Goal: Information Seeking & Learning: Check status

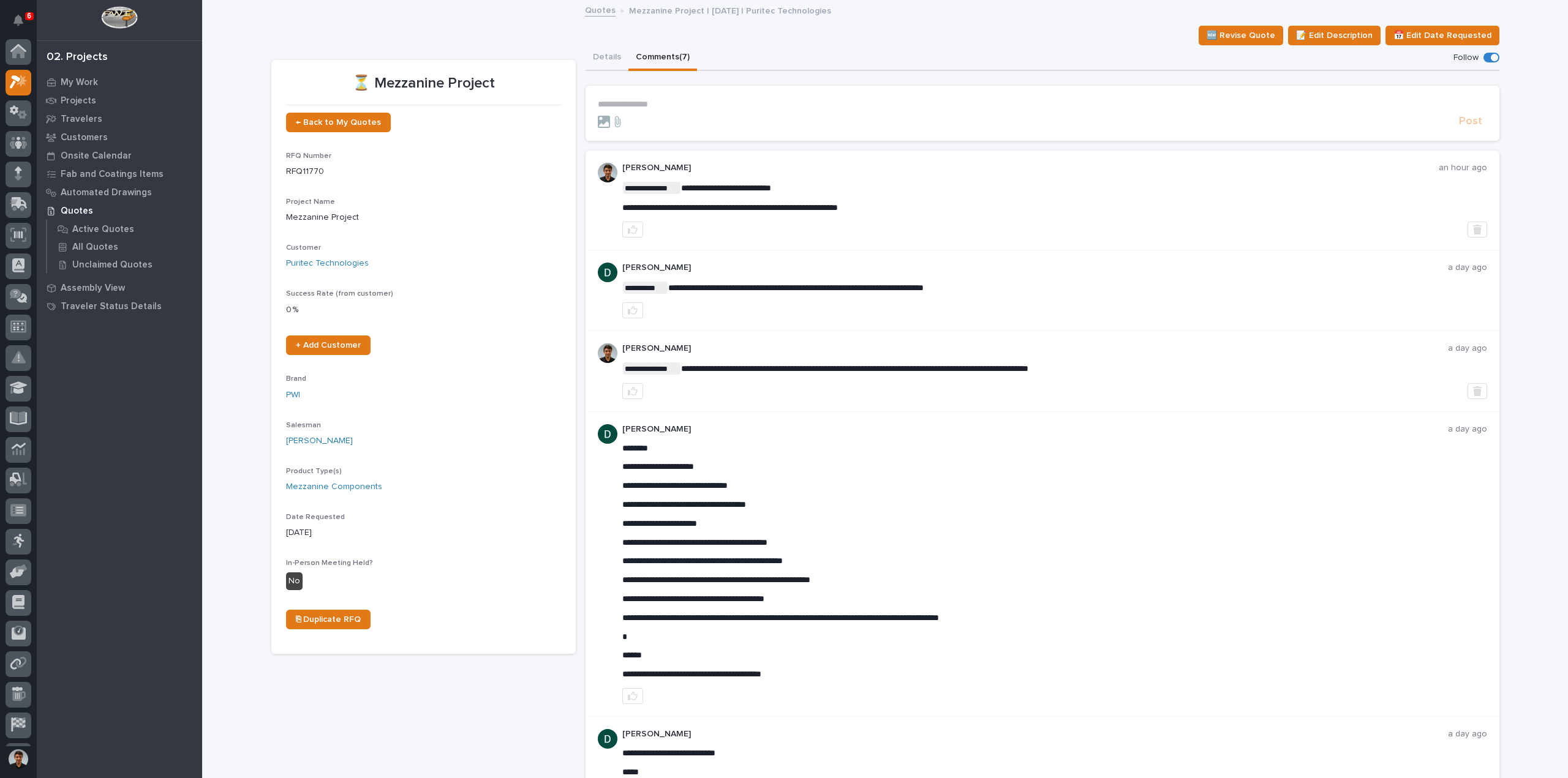
scroll to position [27, 0]
click at [86, 103] on p "Projects" at bounding box center [78, 100] width 35 height 11
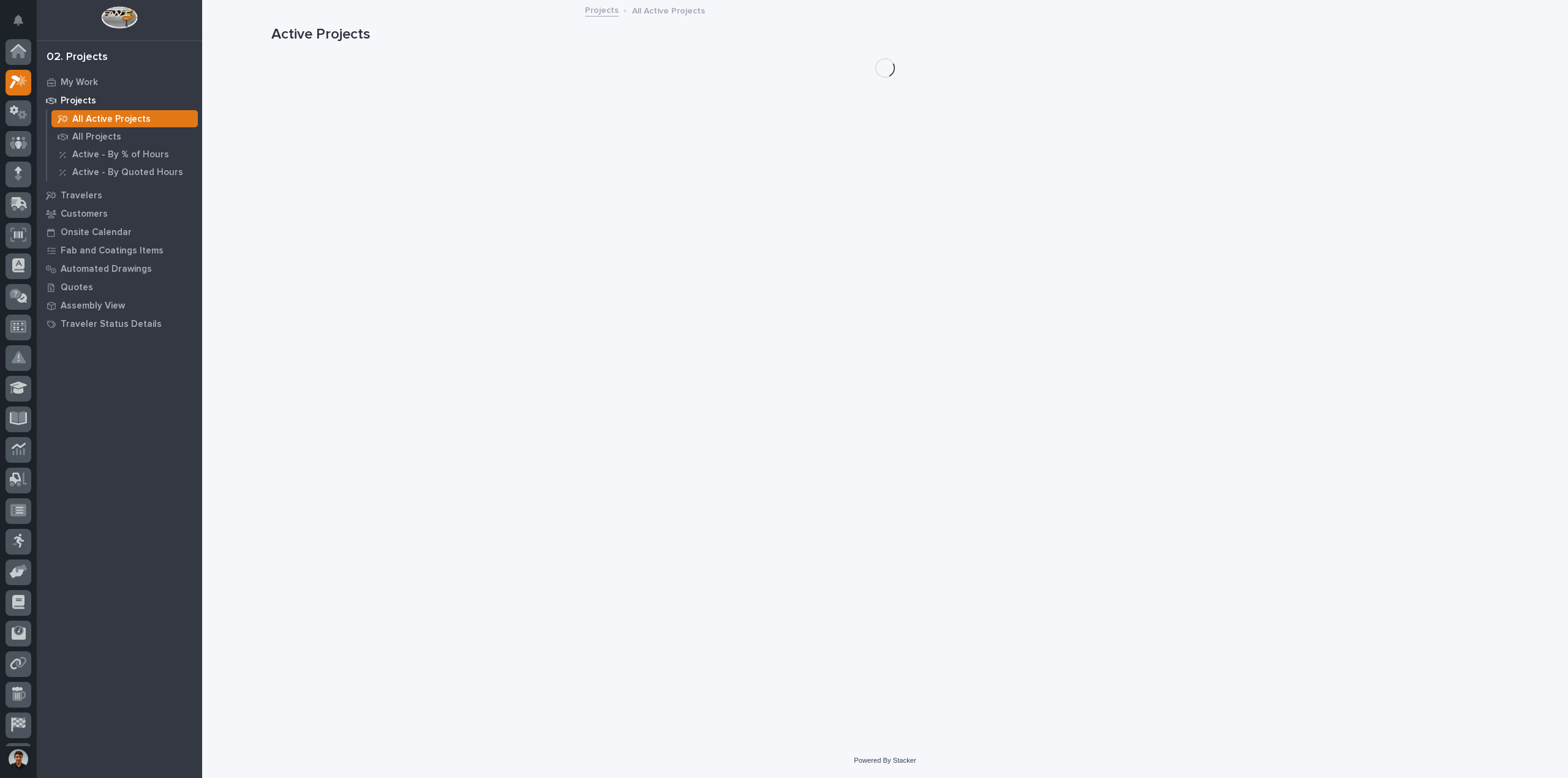
scroll to position [27, 0]
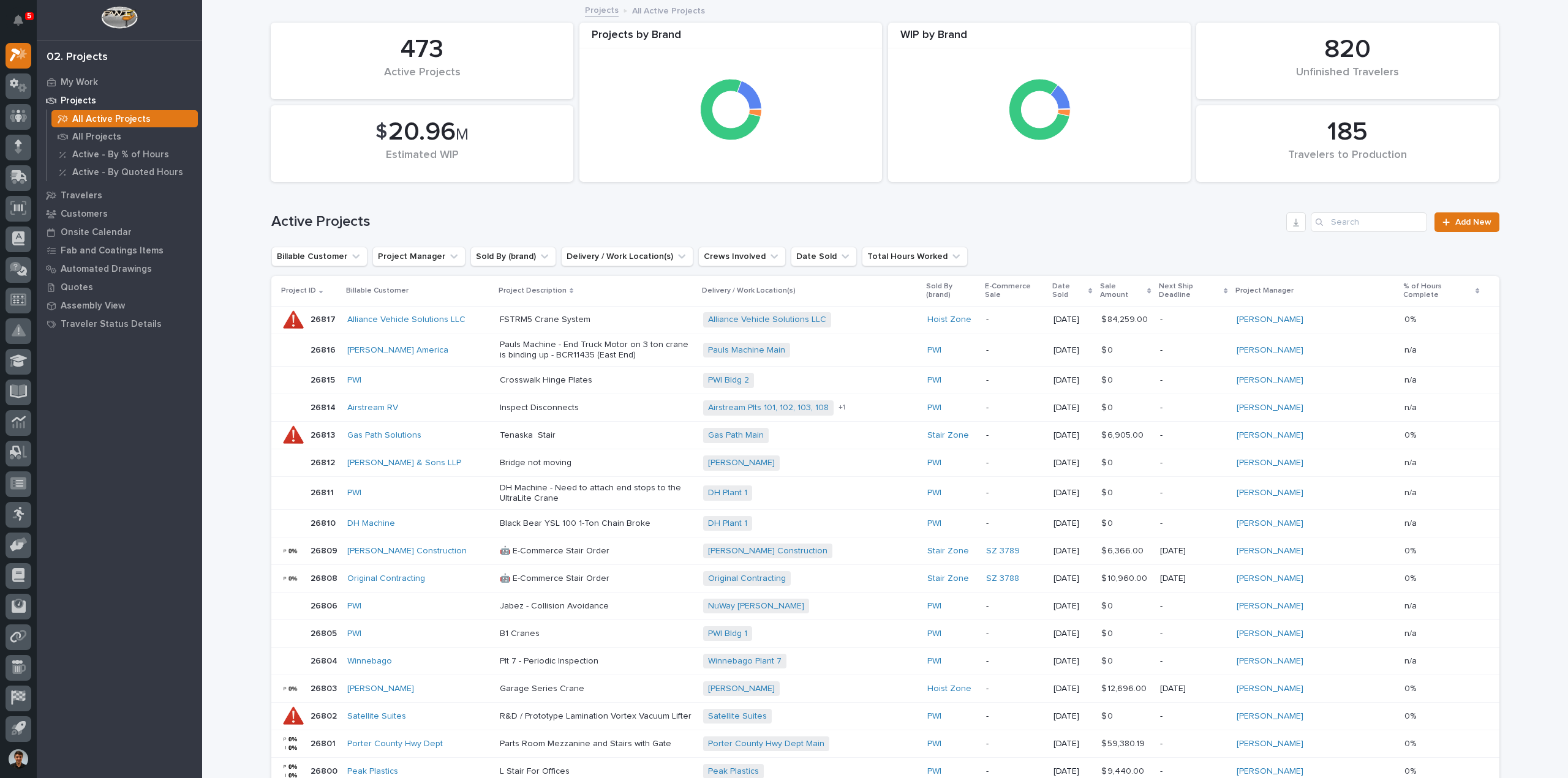
click at [1394, 204] on div "Active Projects Add New" at bounding box center [886, 217] width 1228 height 59
click at [1388, 229] on input "Search" at bounding box center [1369, 222] width 116 height 20
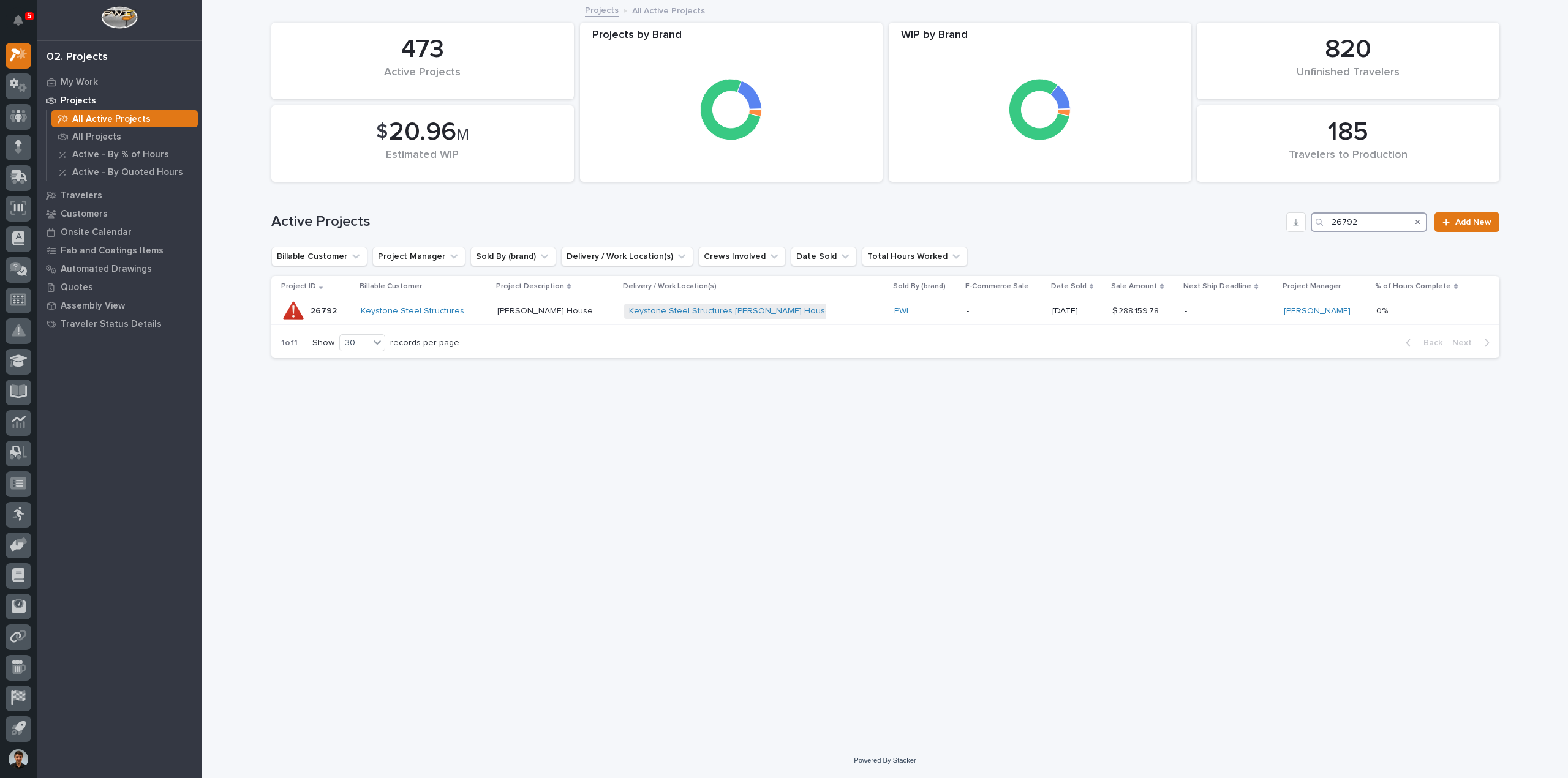
type input "26792"
click at [345, 309] on div "26792 26792" at bounding box center [316, 311] width 71 height 25
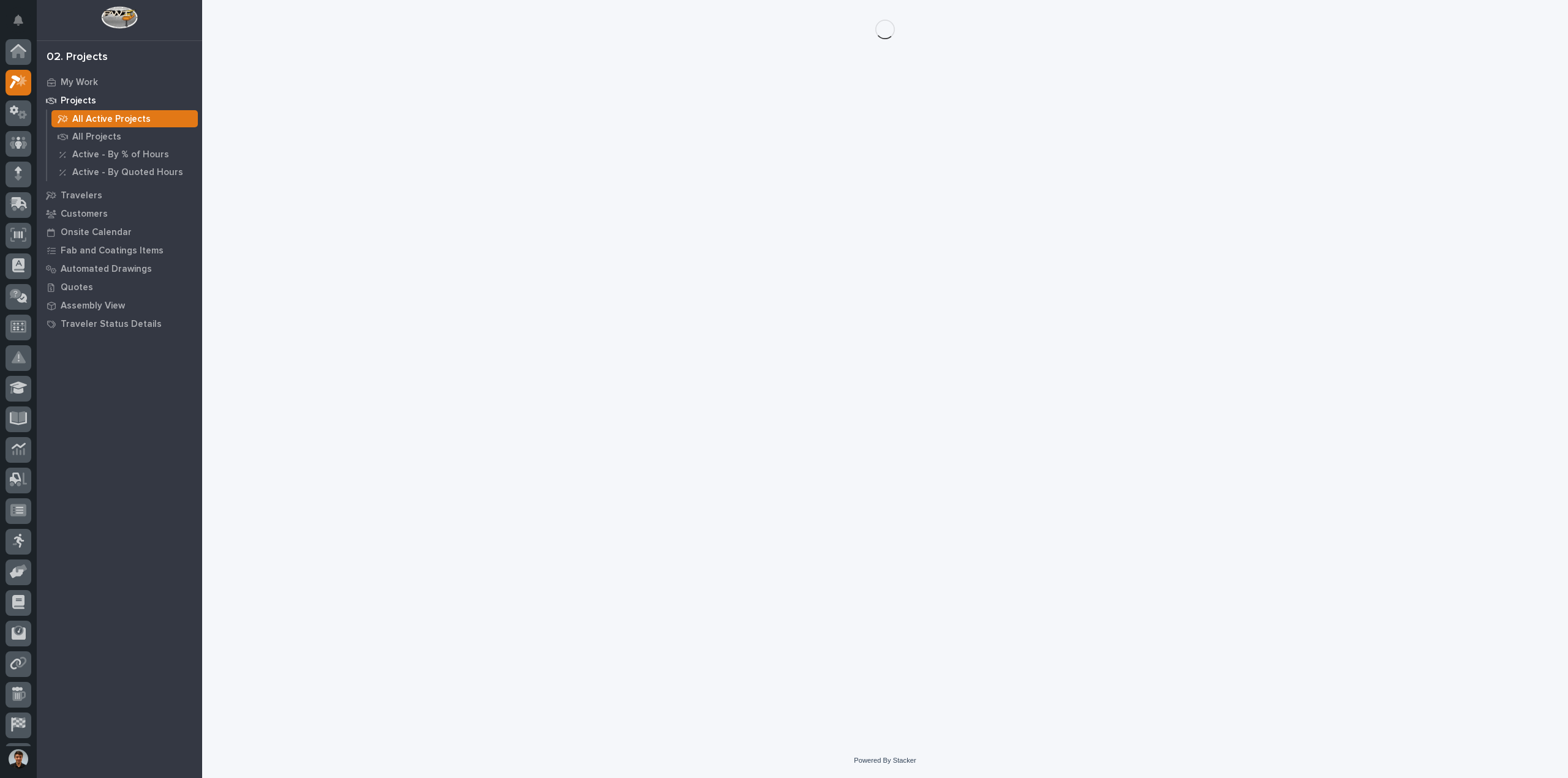
scroll to position [27, 0]
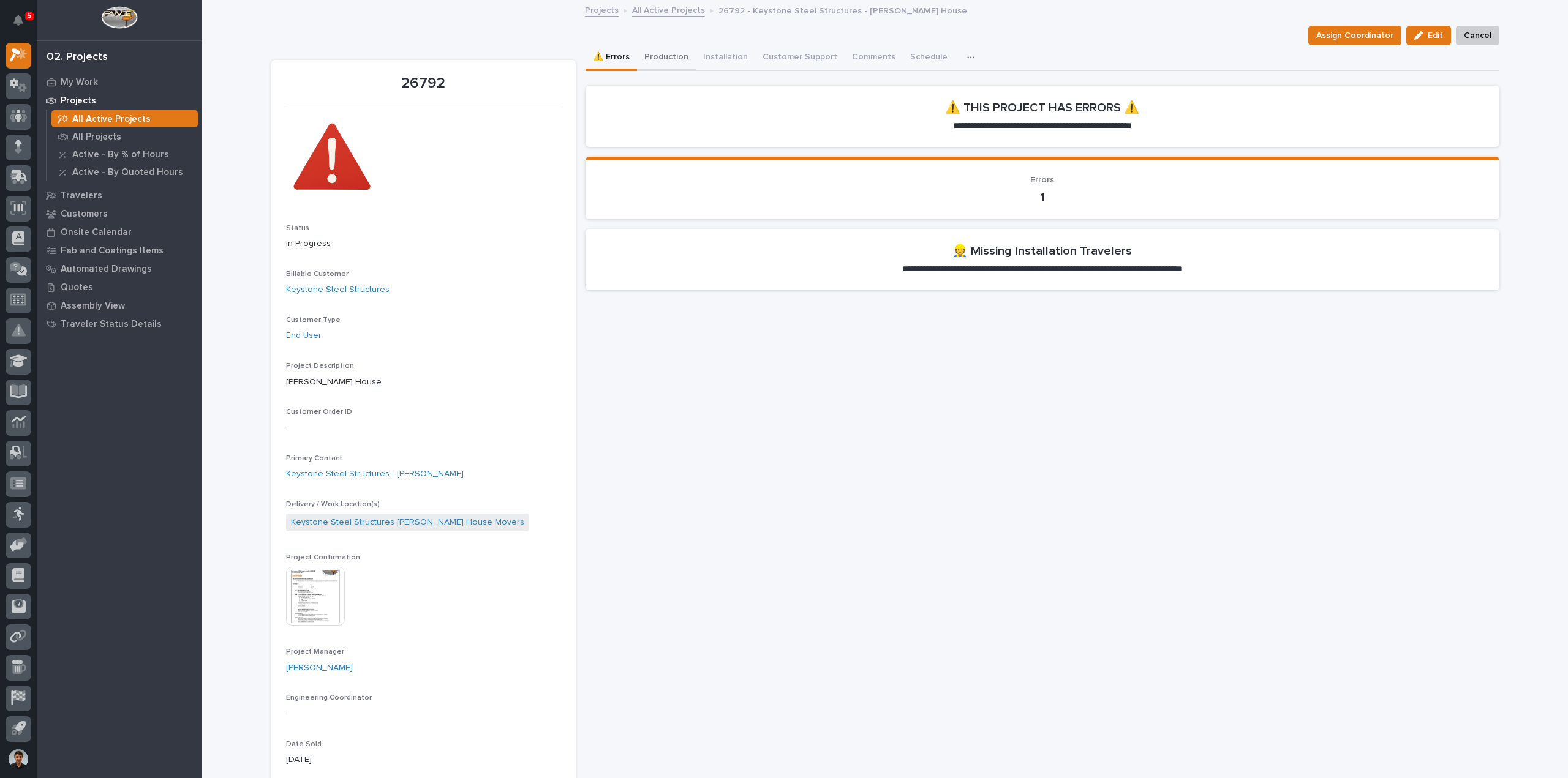
click at [660, 59] on button "Production" at bounding box center [666, 58] width 59 height 26
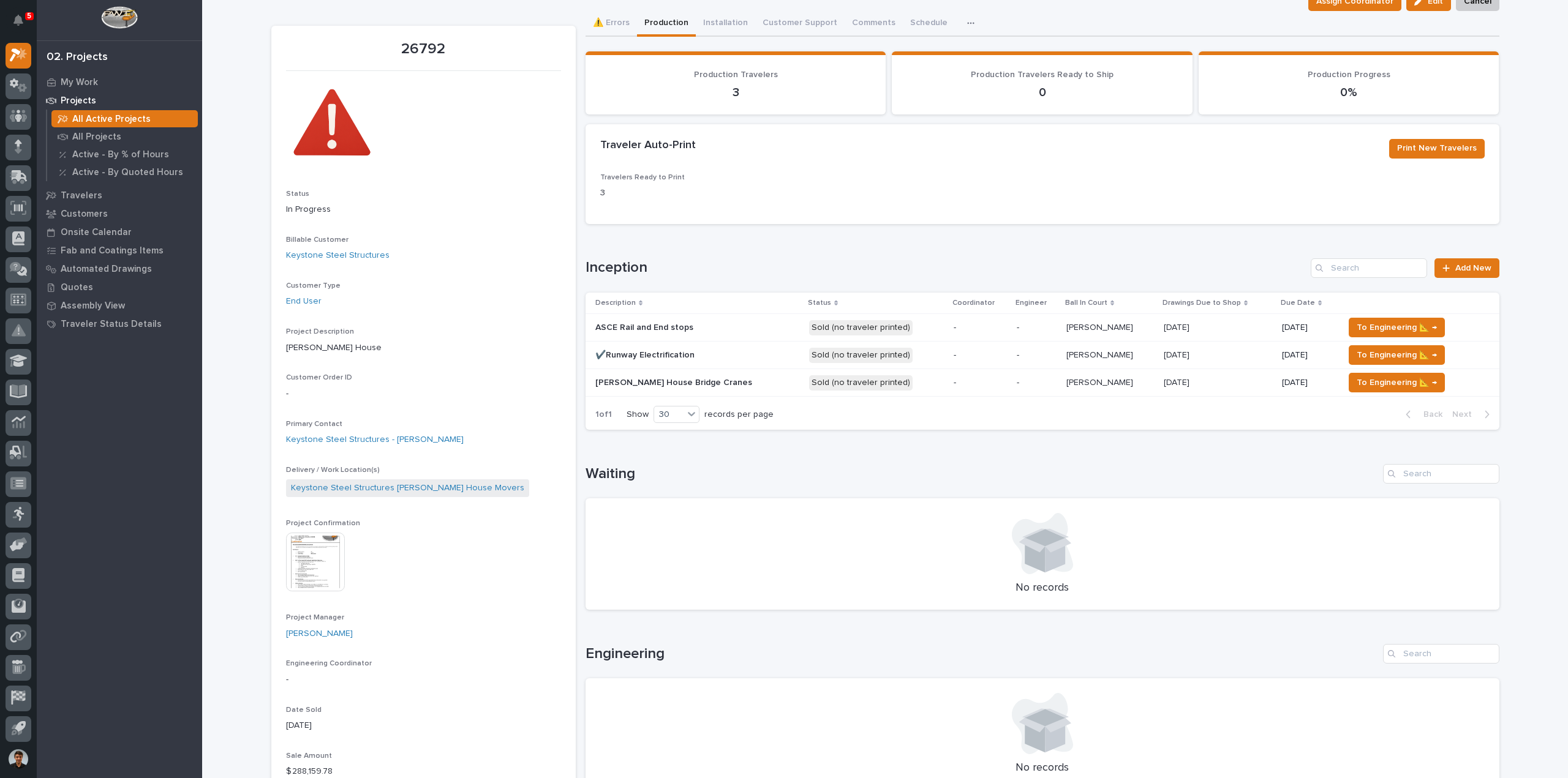
scroll to position [61, 0]
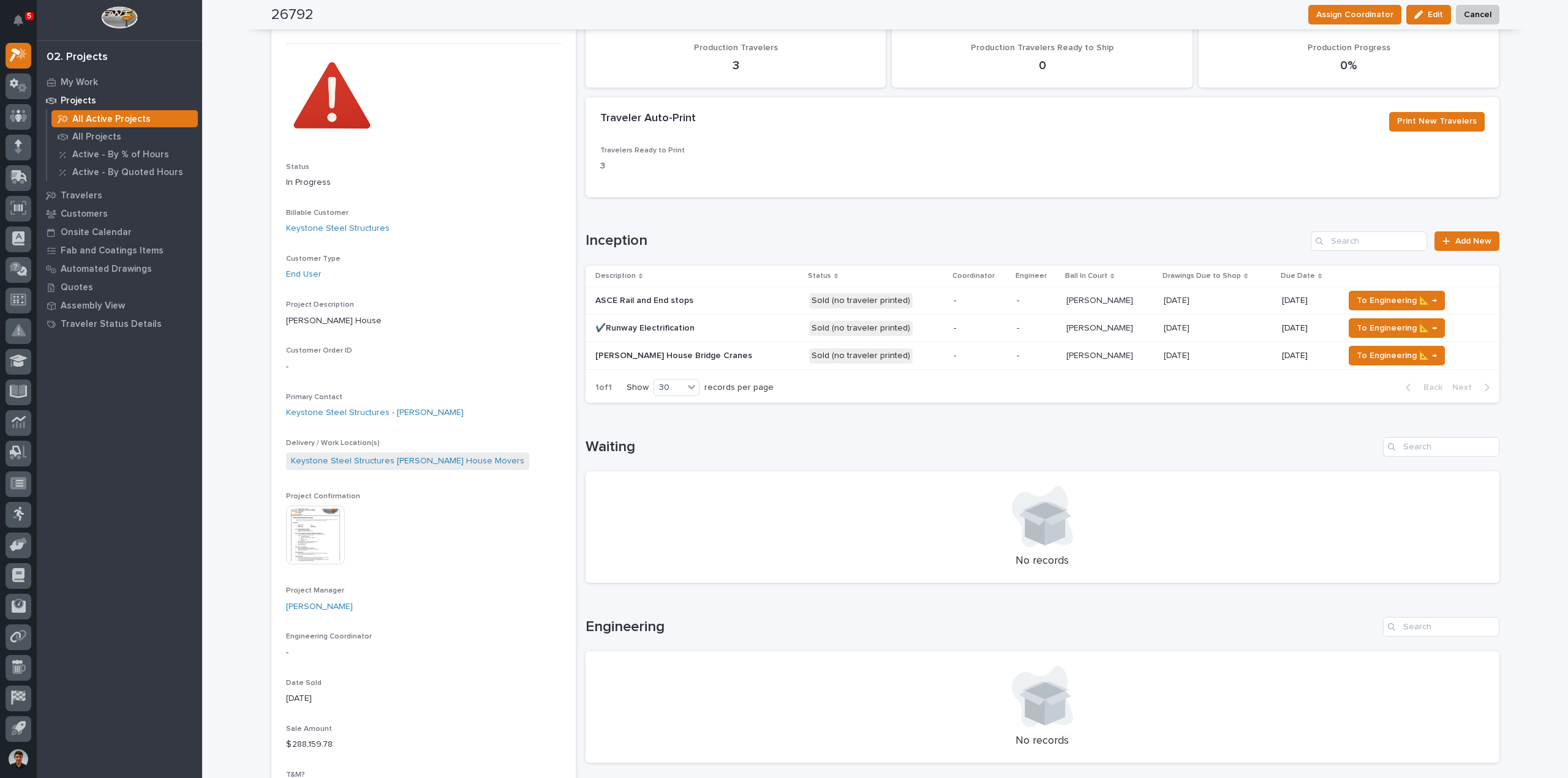
click at [718, 357] on p at bounding box center [697, 356] width 204 height 10
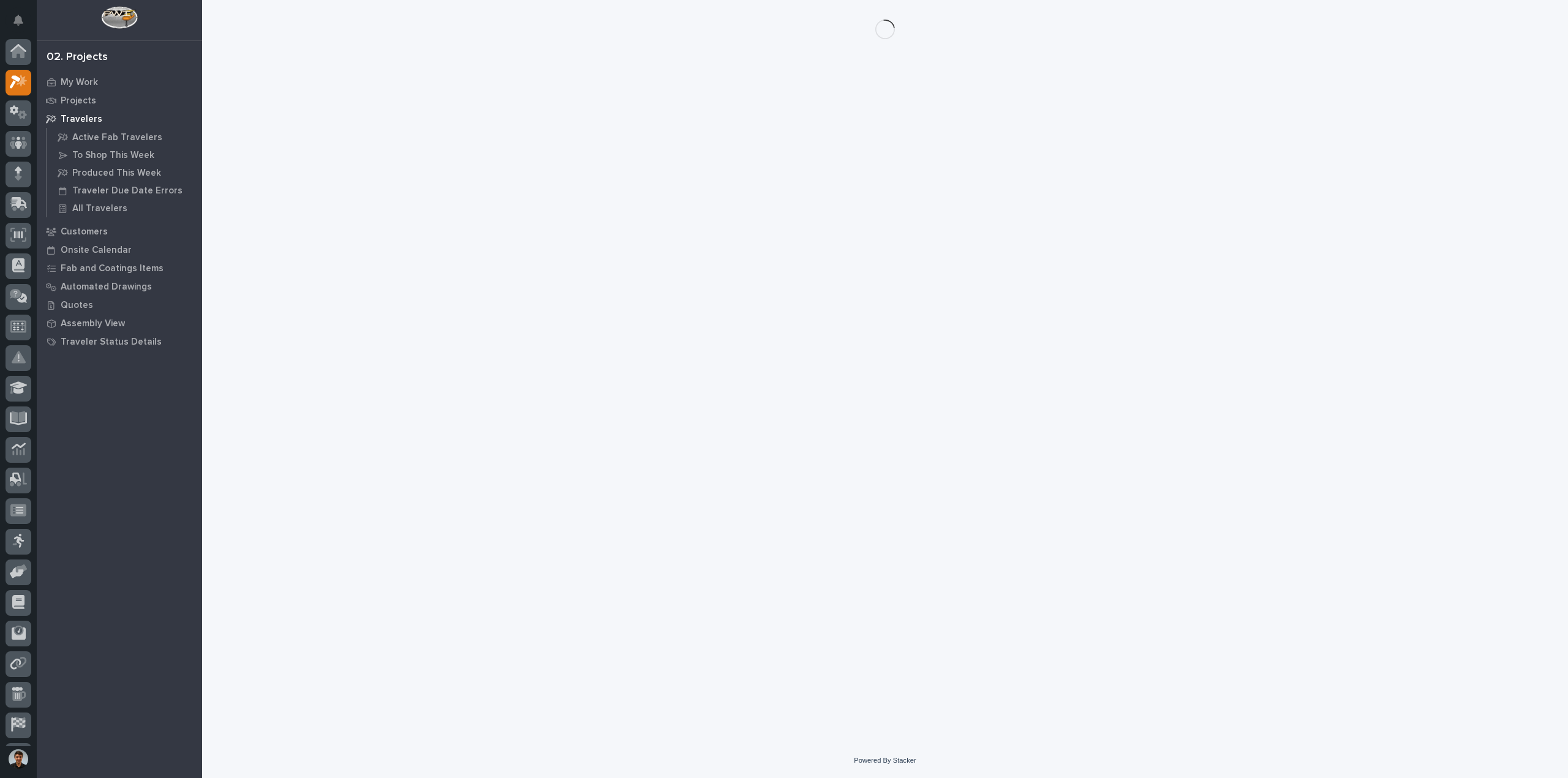
scroll to position [27, 0]
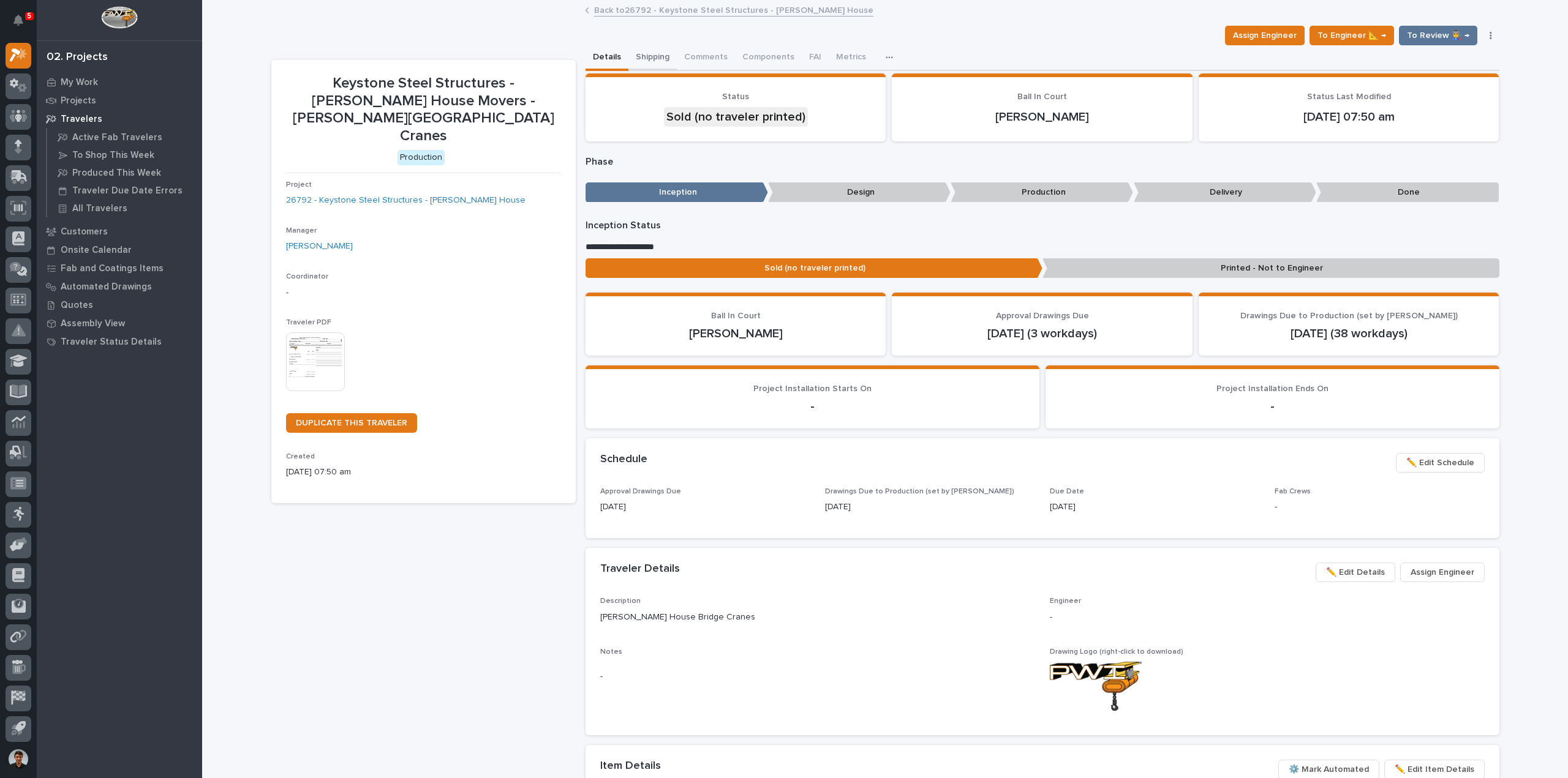
click at [664, 59] on button "Shipping" at bounding box center [653, 58] width 49 height 26
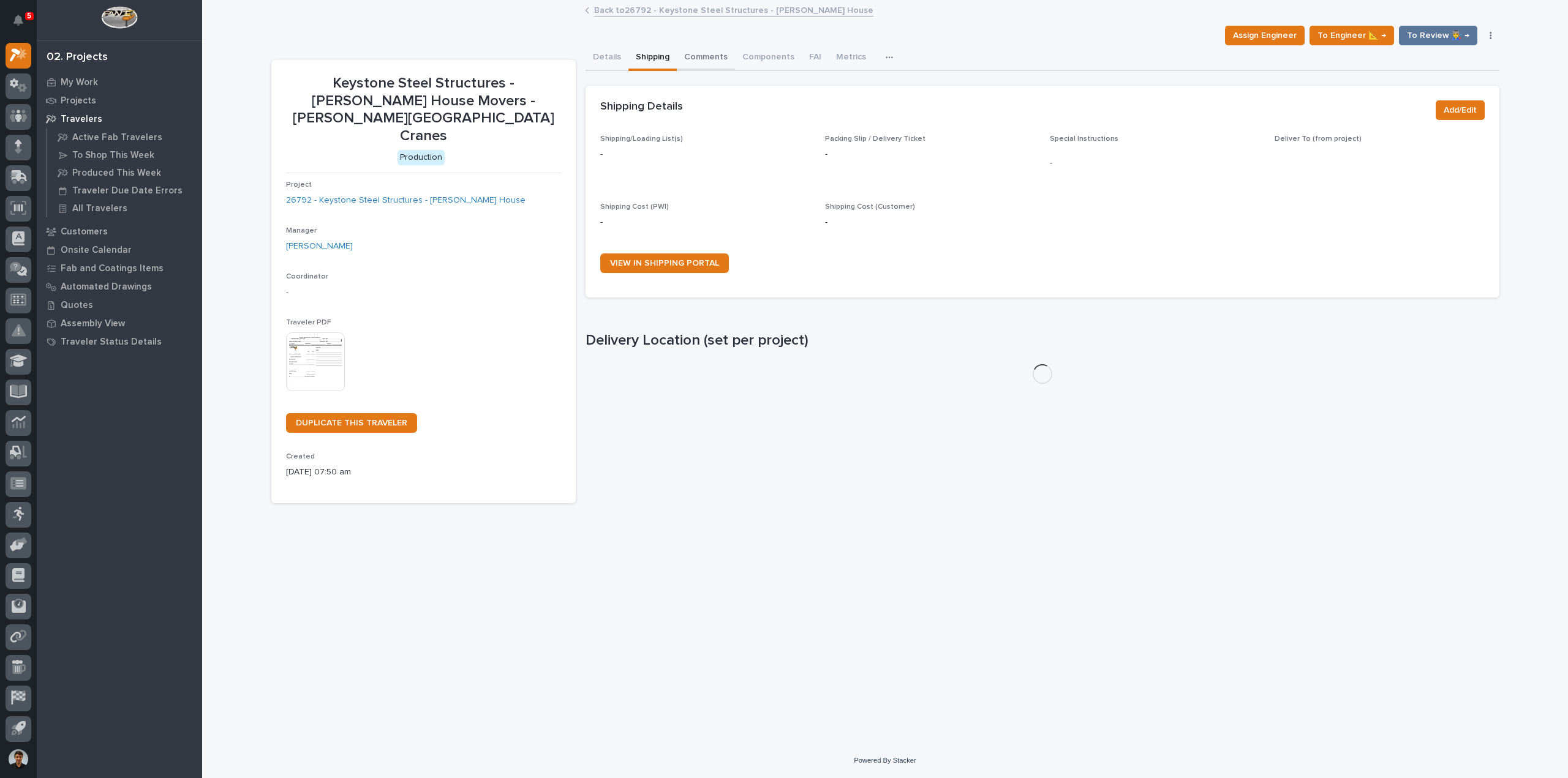
click at [690, 56] on button "Comments" at bounding box center [706, 58] width 58 height 26
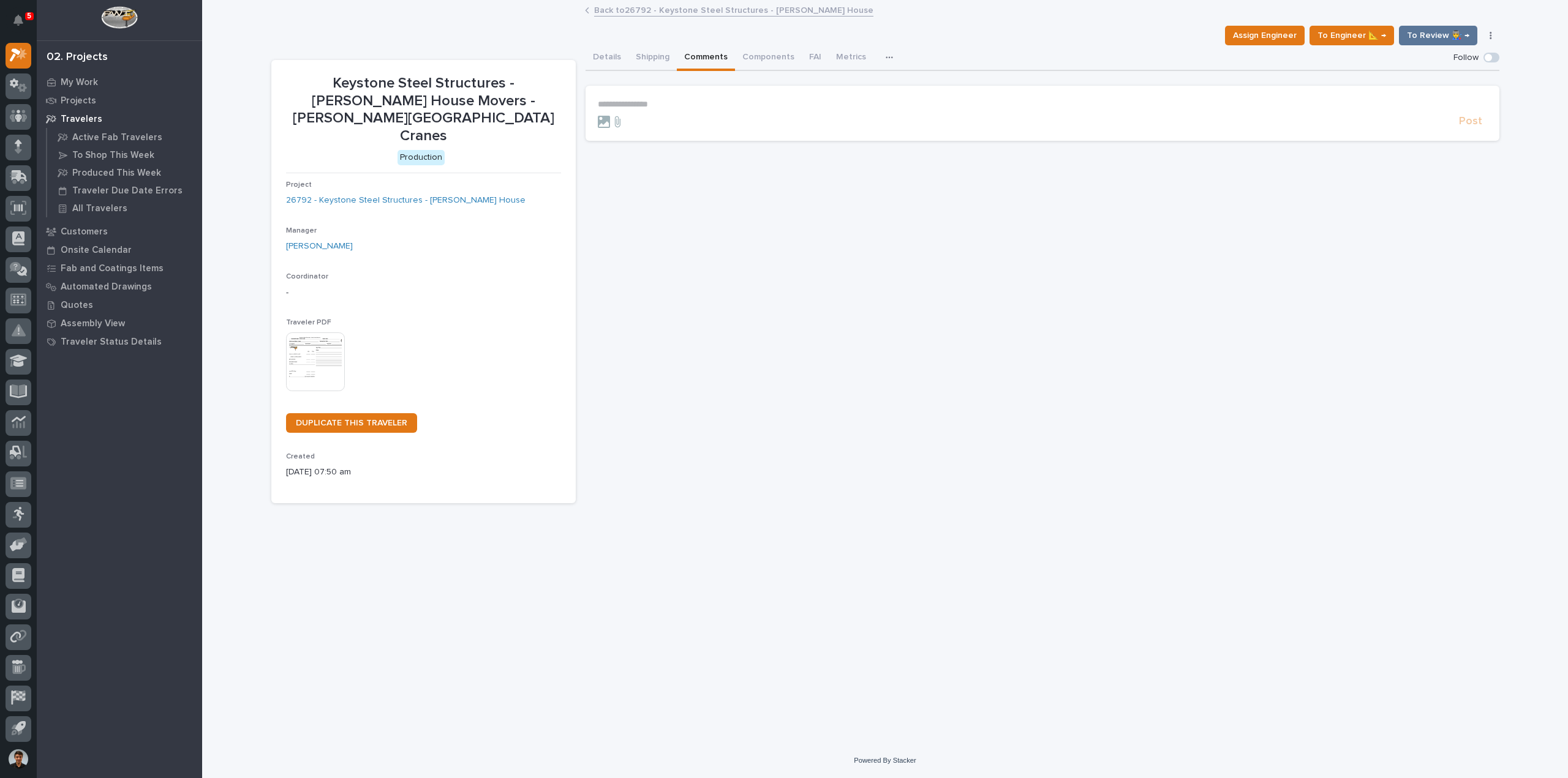
click at [672, 14] on link "Back to 26792 - Keystone Steel Structures - Wolfe House" at bounding box center [734, 9] width 280 height 14
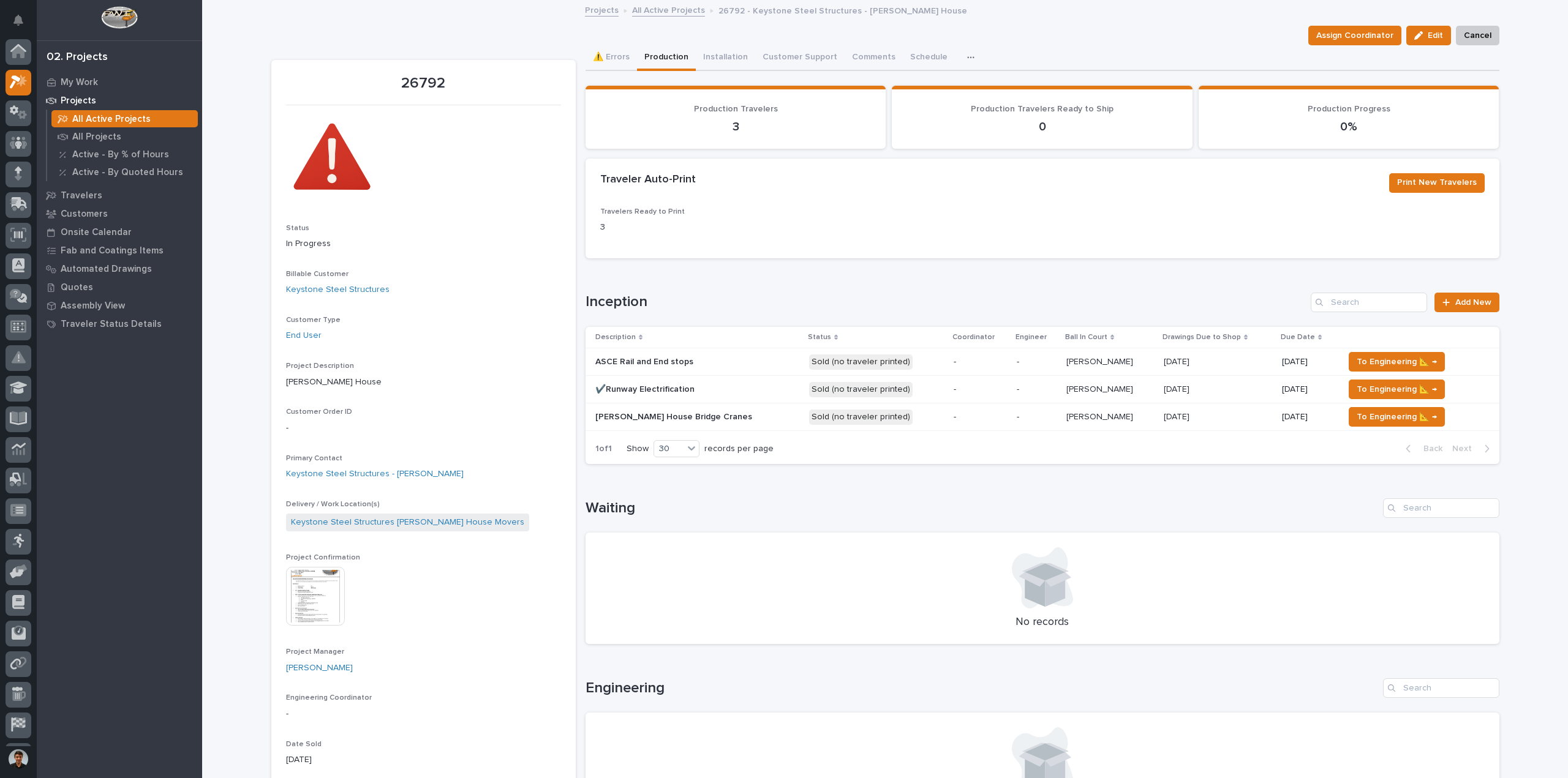
scroll to position [27, 0]
click at [90, 279] on div "Quotes" at bounding box center [119, 287] width 159 height 17
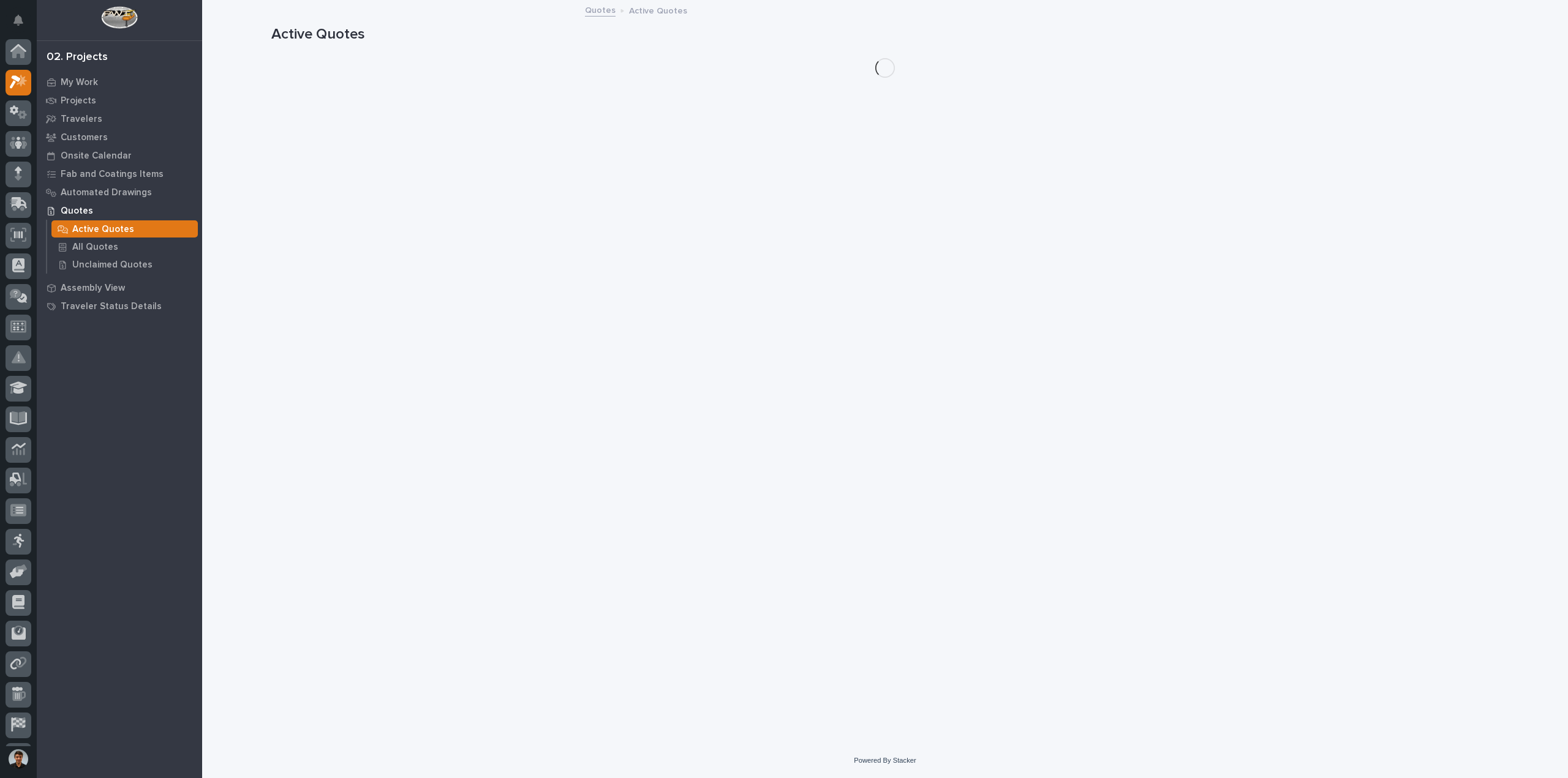
scroll to position [27, 0]
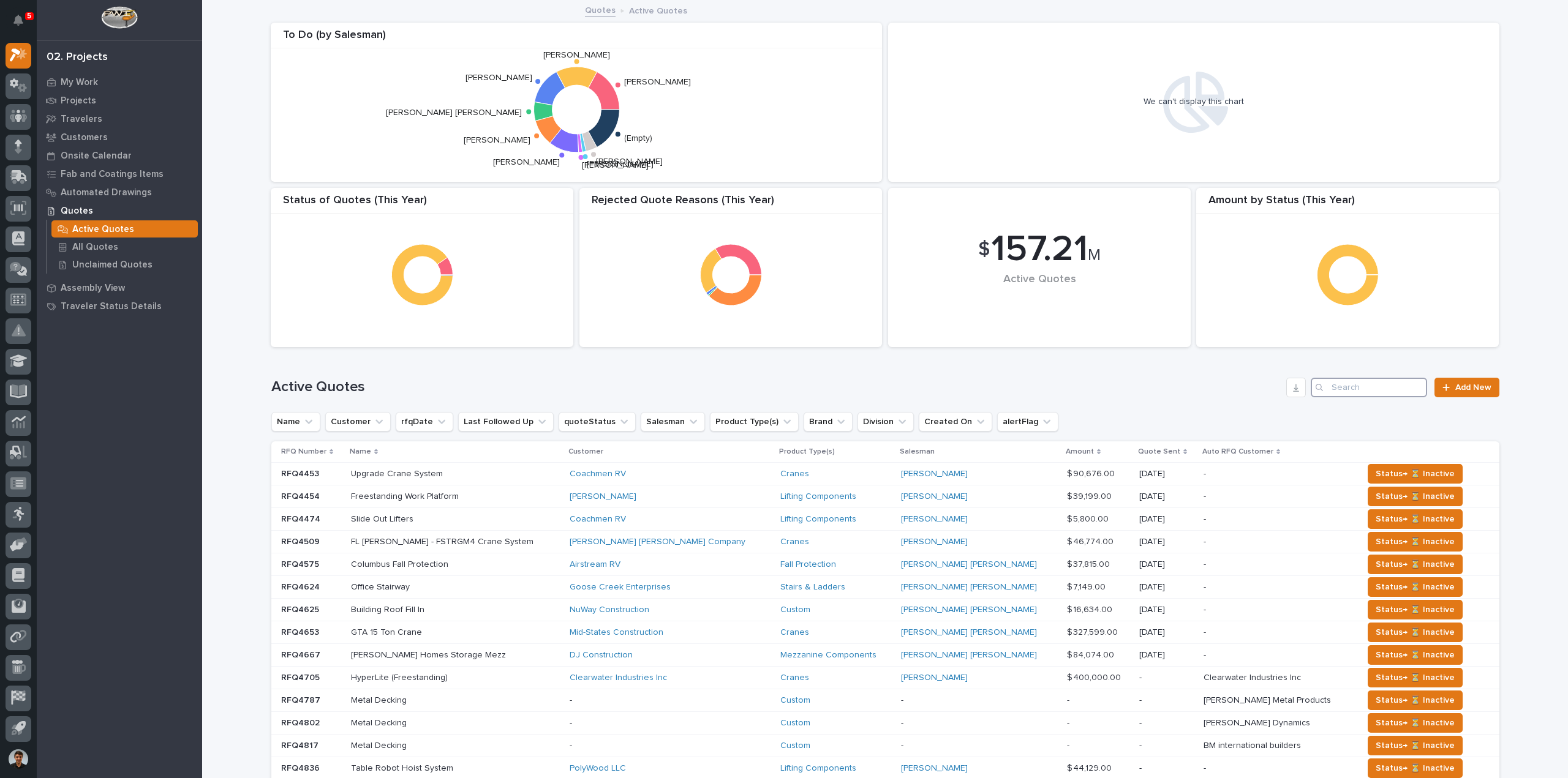
click at [1388, 386] on input "Search" at bounding box center [1369, 387] width 116 height 20
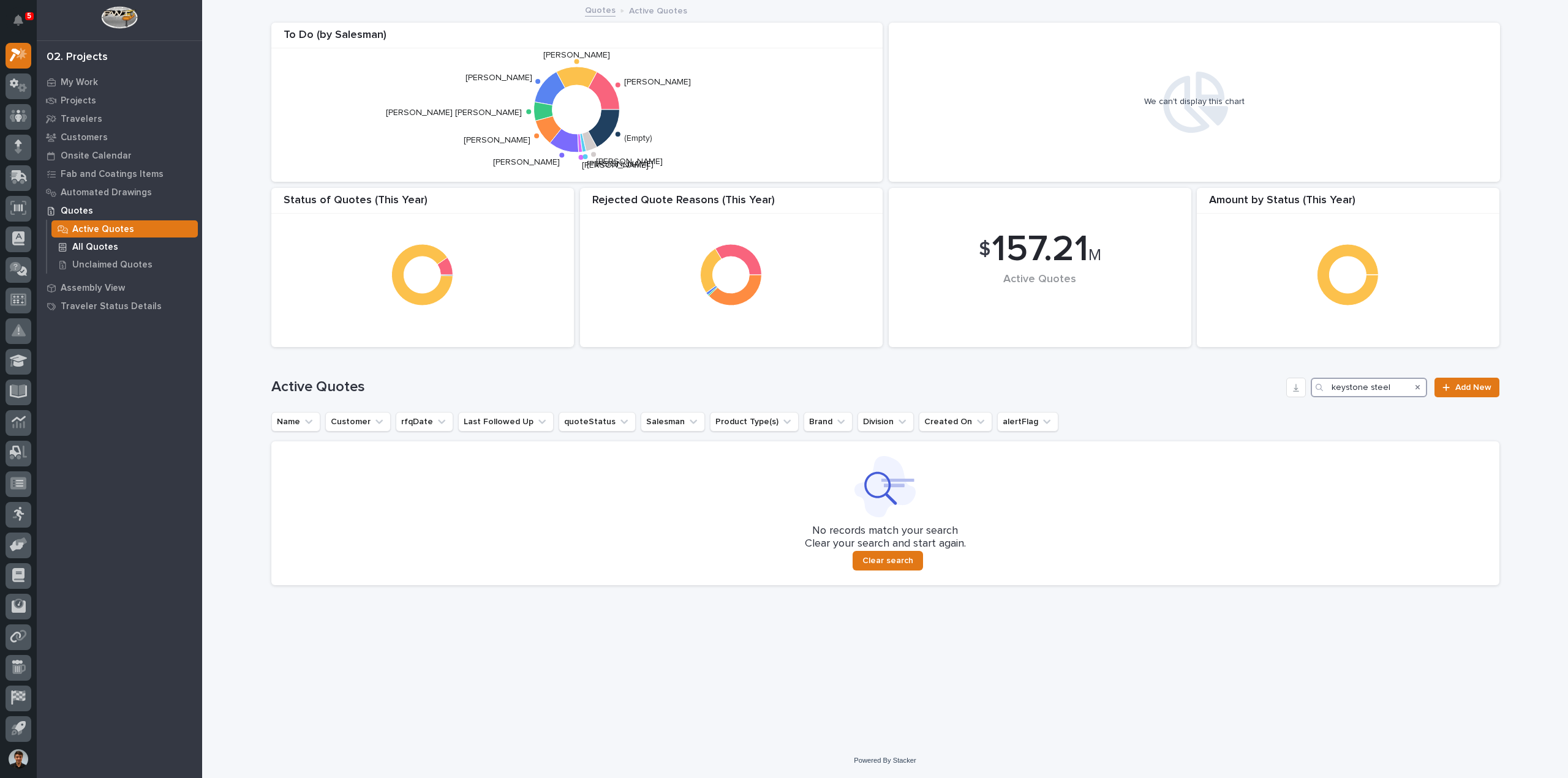
type input "keystone steel"
click at [111, 254] on div "All Quotes" at bounding box center [125, 246] width 146 height 17
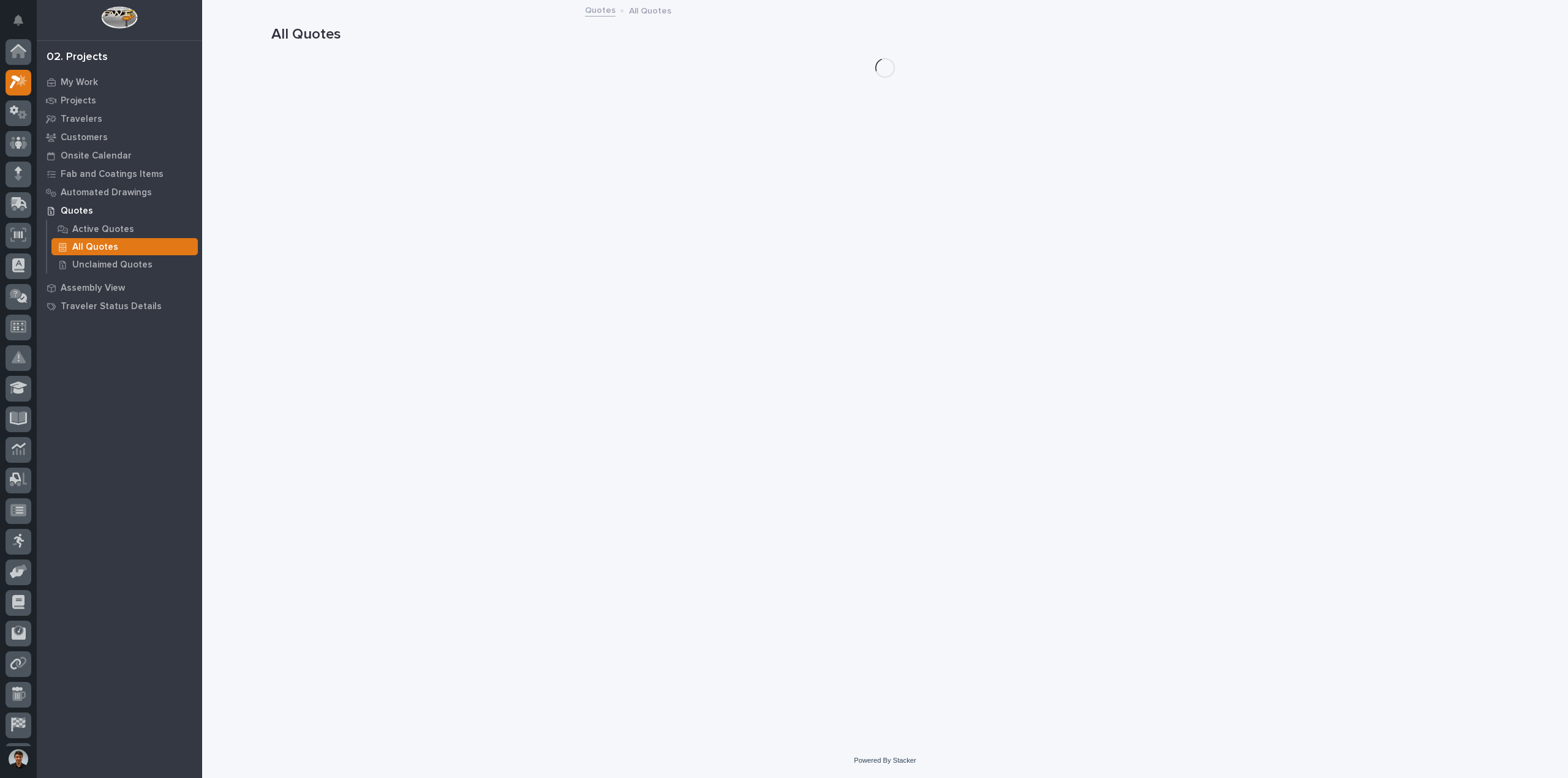
scroll to position [27, 0]
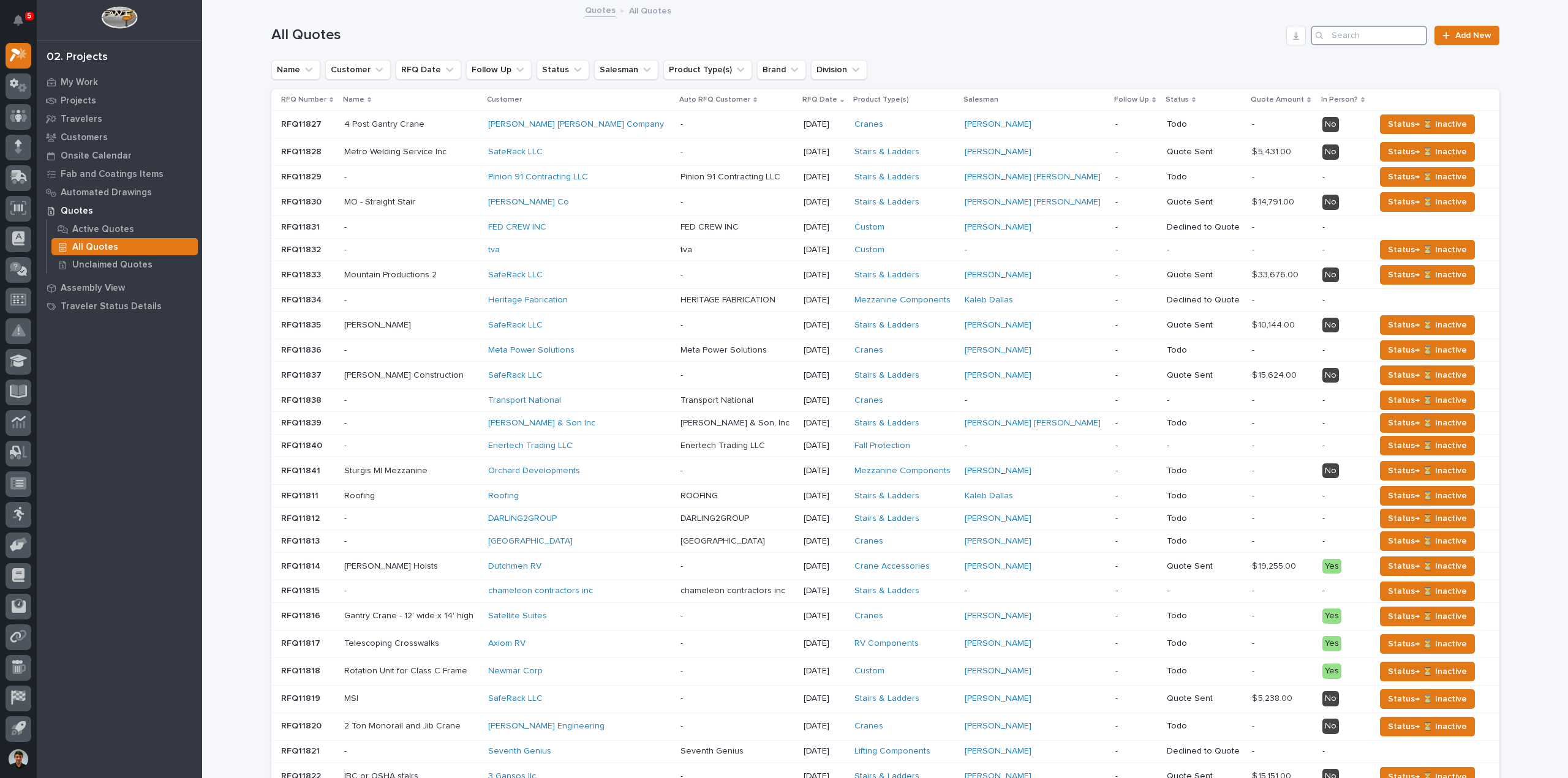
click at [1393, 35] on input "Search" at bounding box center [1369, 35] width 116 height 20
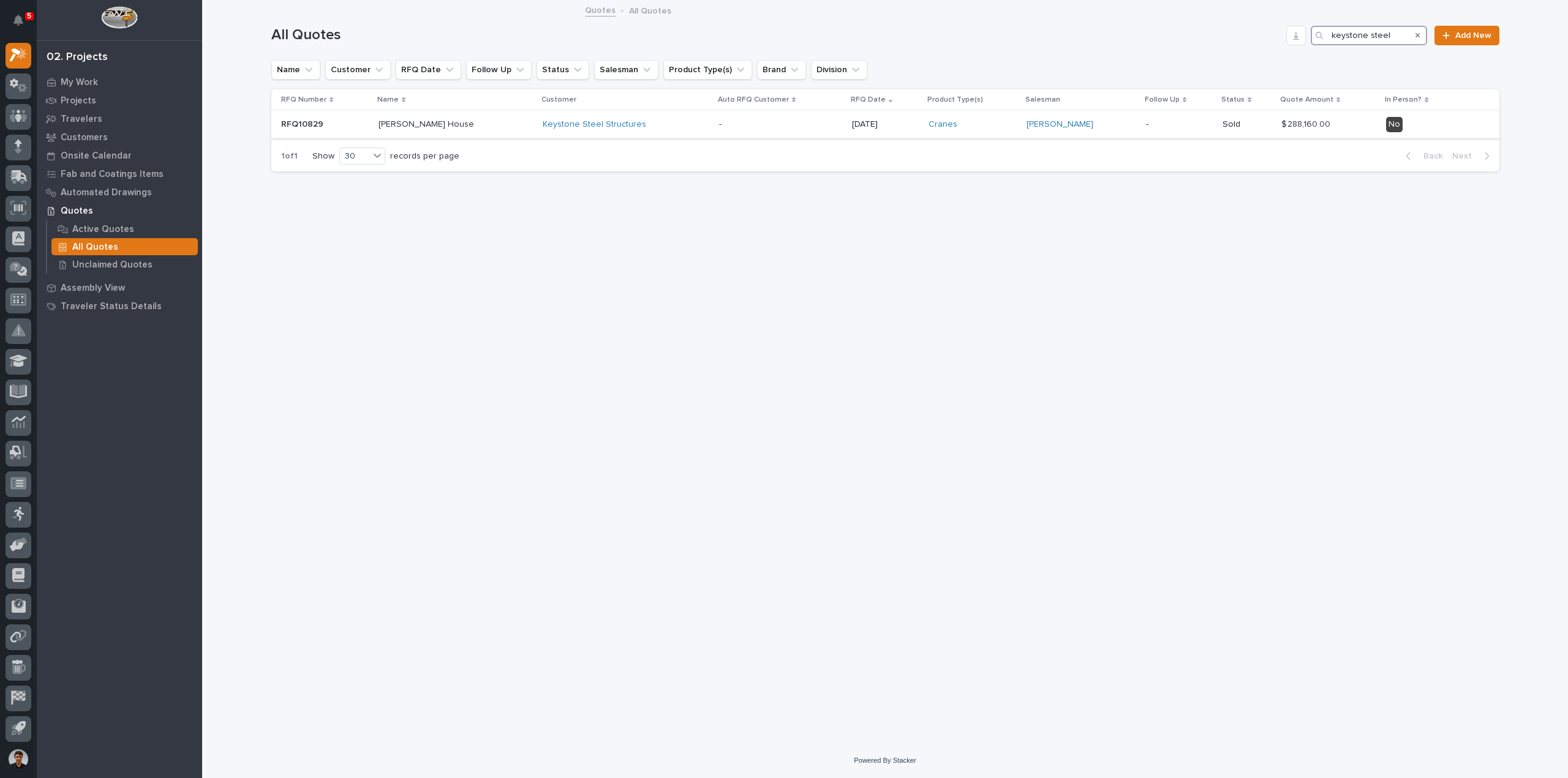
type input "keystone steel"
click at [353, 126] on p at bounding box center [324, 124] width 88 height 10
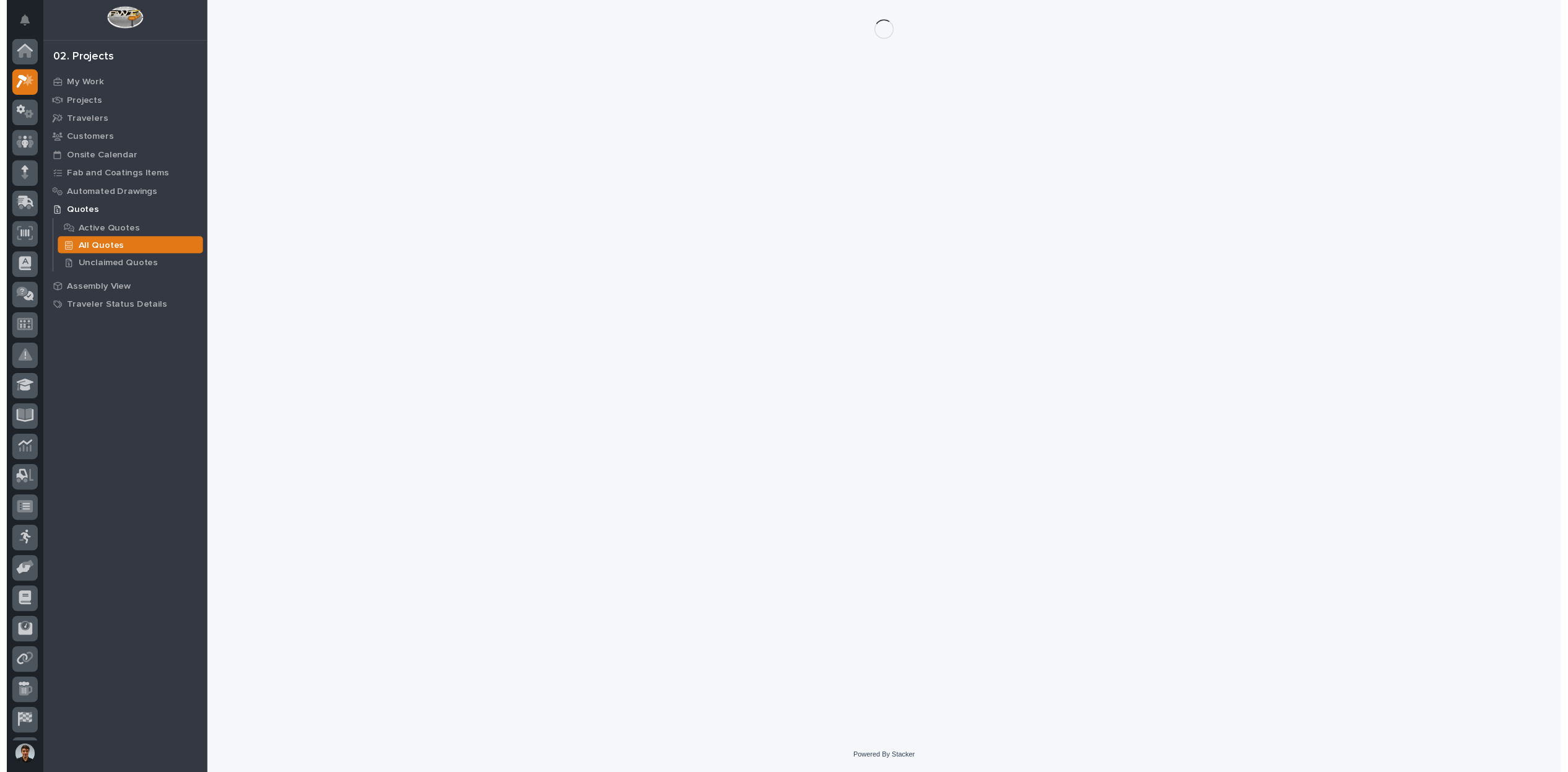
scroll to position [27, 0]
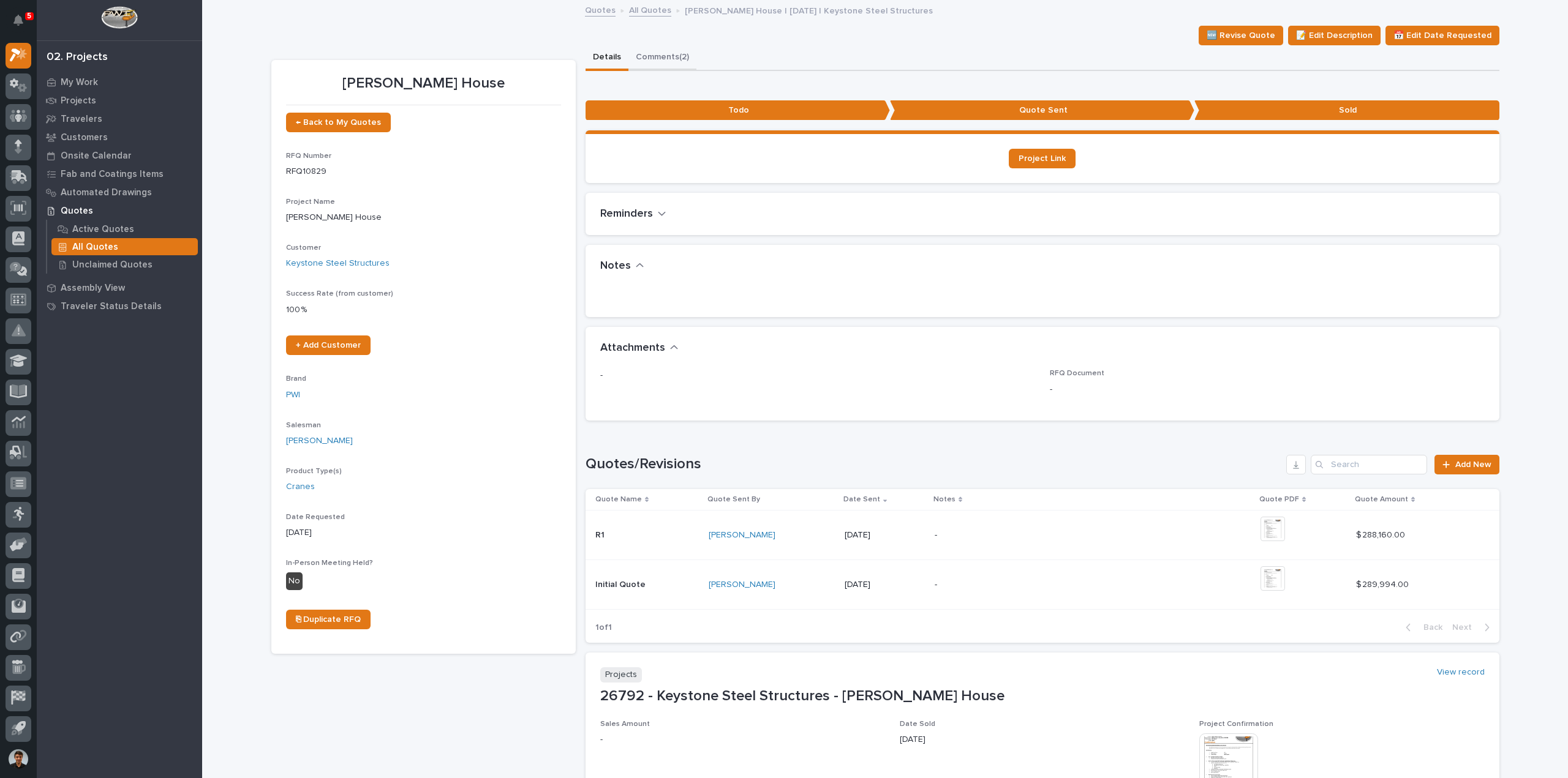
click at [665, 47] on button "Comments (2)" at bounding box center [663, 58] width 68 height 26
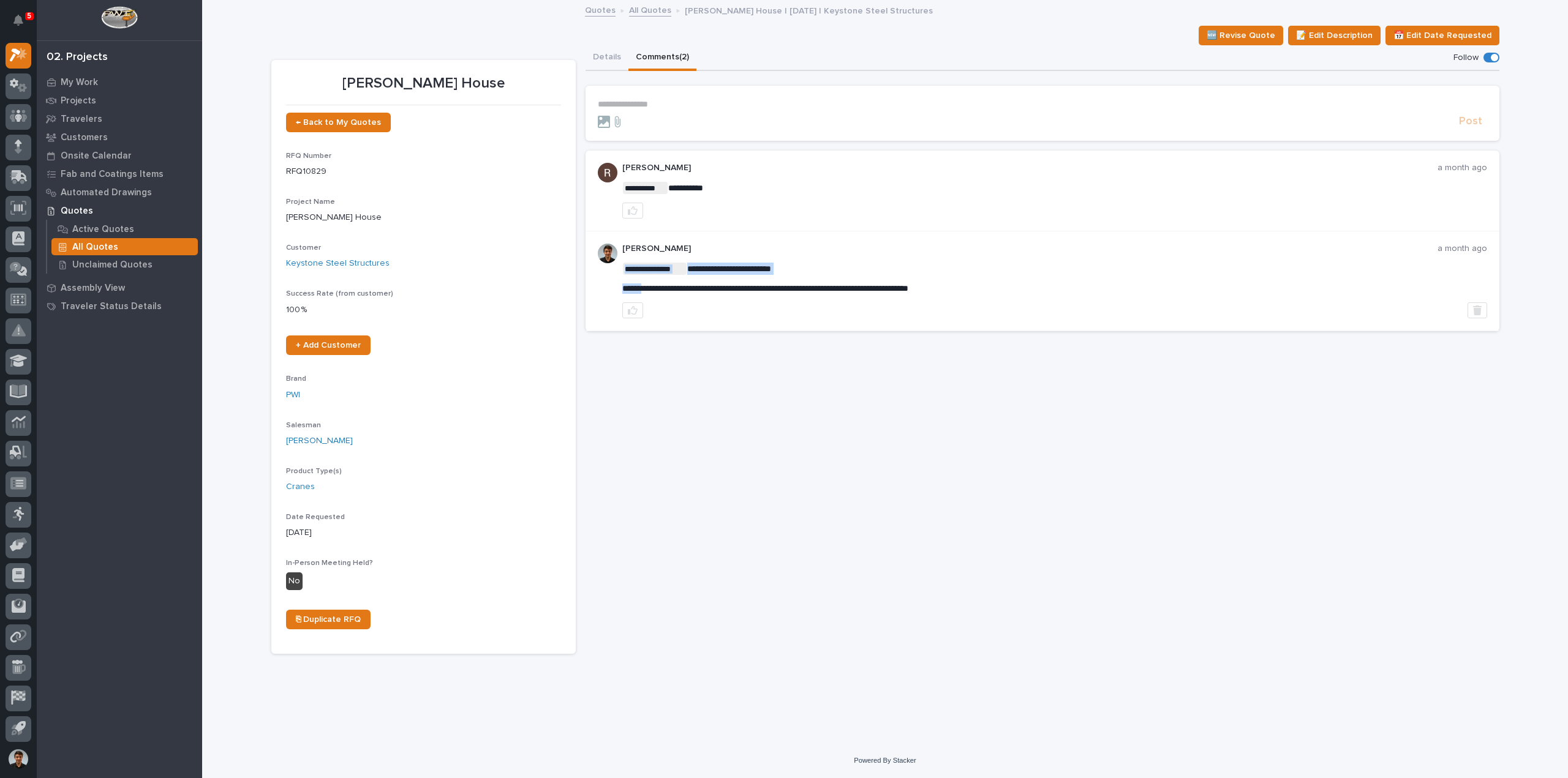
drag, startPoint x: 996, startPoint y: 288, endPoint x: 644, endPoint y: 292, distance: 352.0
drag, startPoint x: 642, startPoint y: 291, endPoint x: 619, endPoint y: 291, distance: 23.0
click at [641, 291] on span "**********" at bounding box center [765, 288] width 286 height 9
click at [630, 286] on span "**********" at bounding box center [765, 288] width 286 height 9
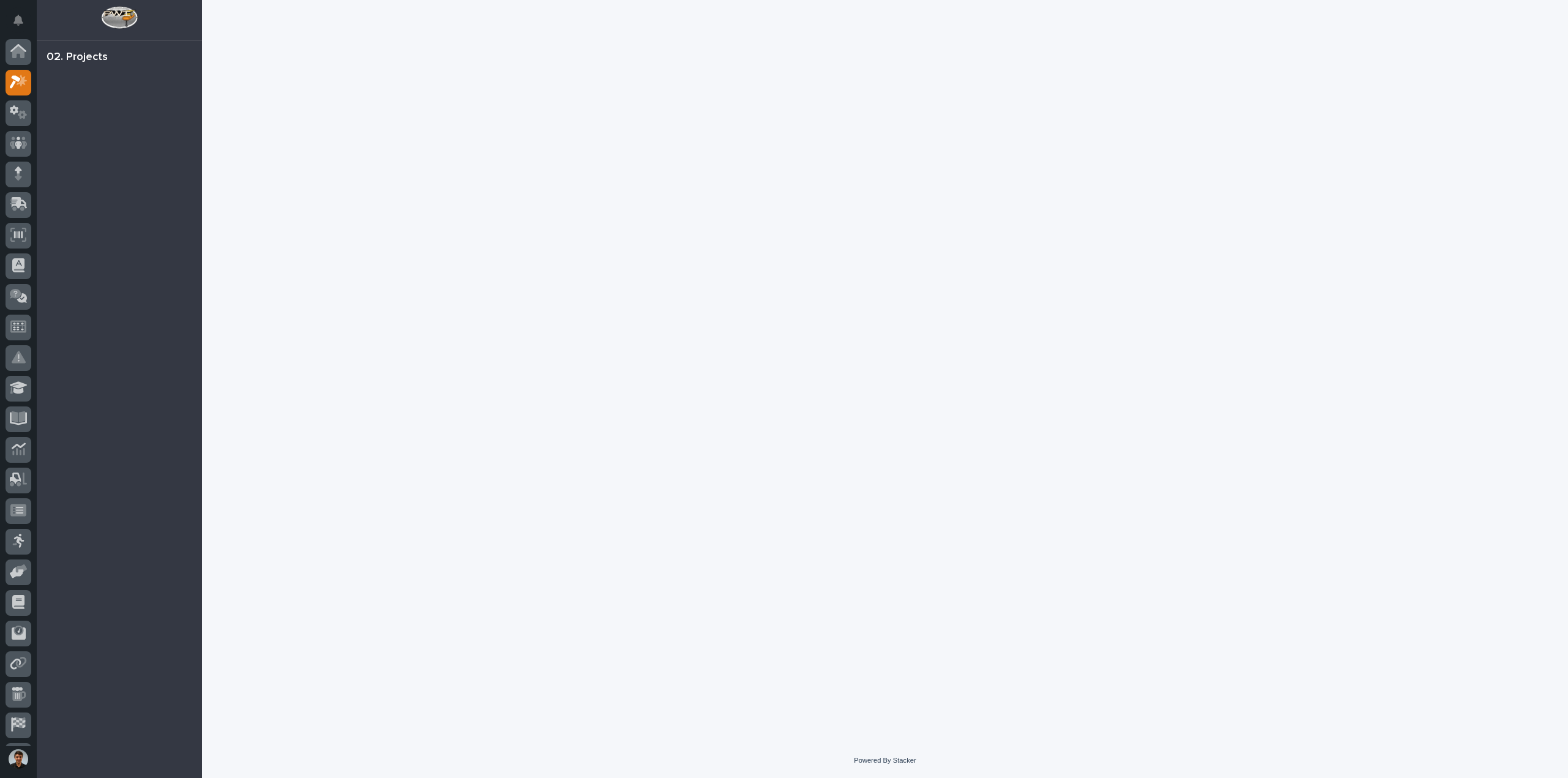
scroll to position [27, 0]
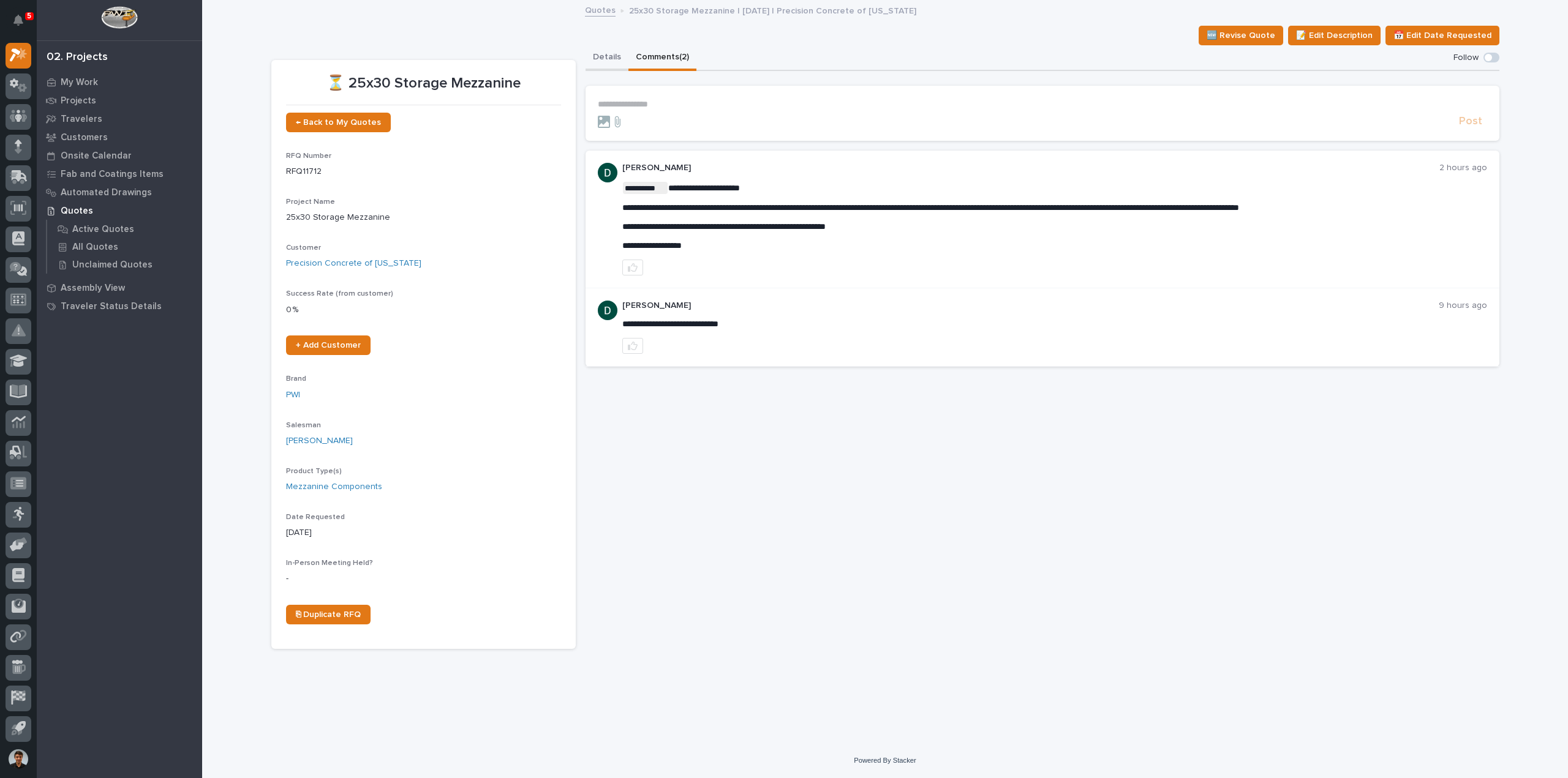
click at [611, 52] on button "Details" at bounding box center [607, 58] width 43 height 26
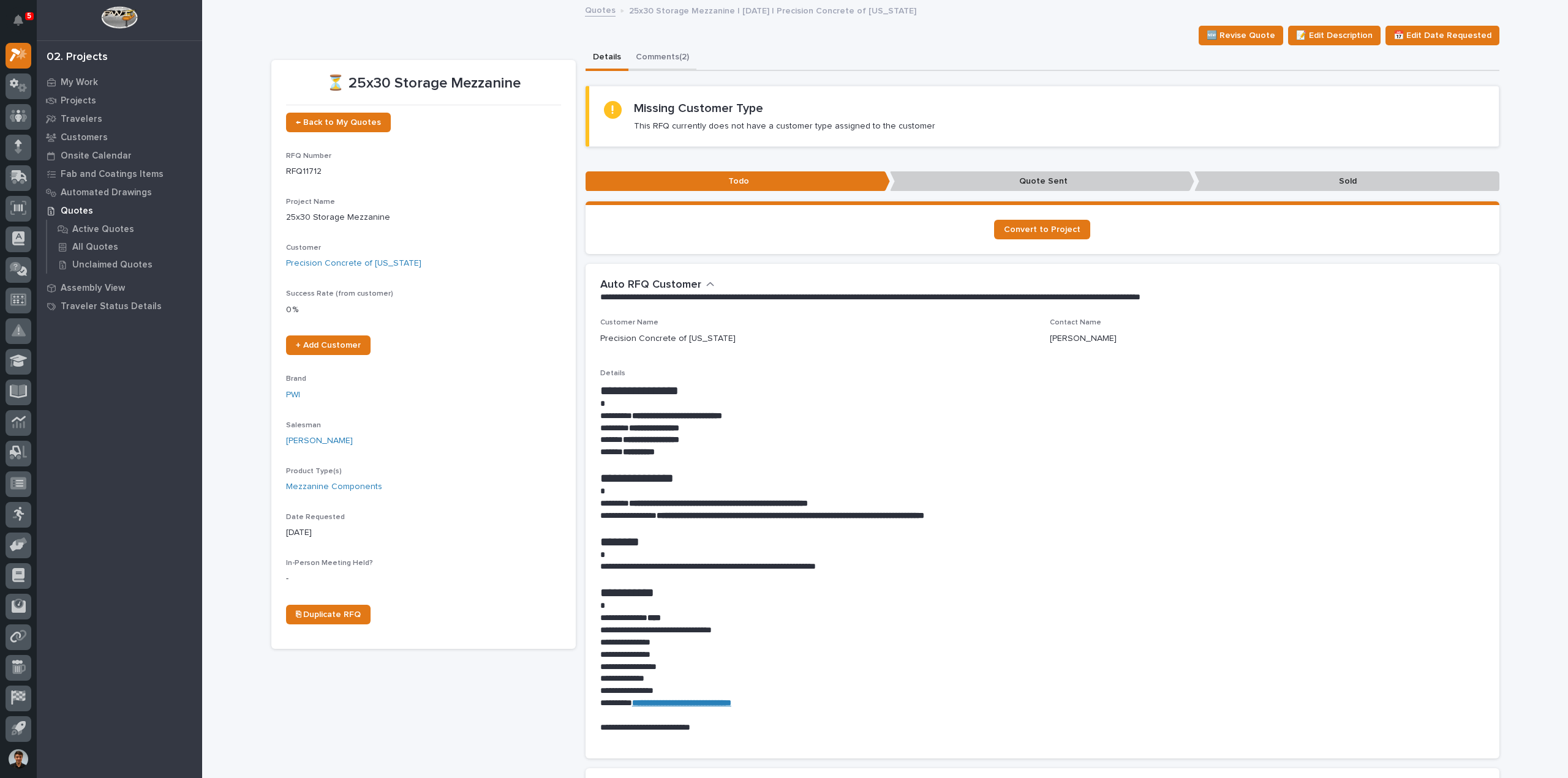
click at [663, 58] on button "Comments (2)" at bounding box center [663, 58] width 68 height 26
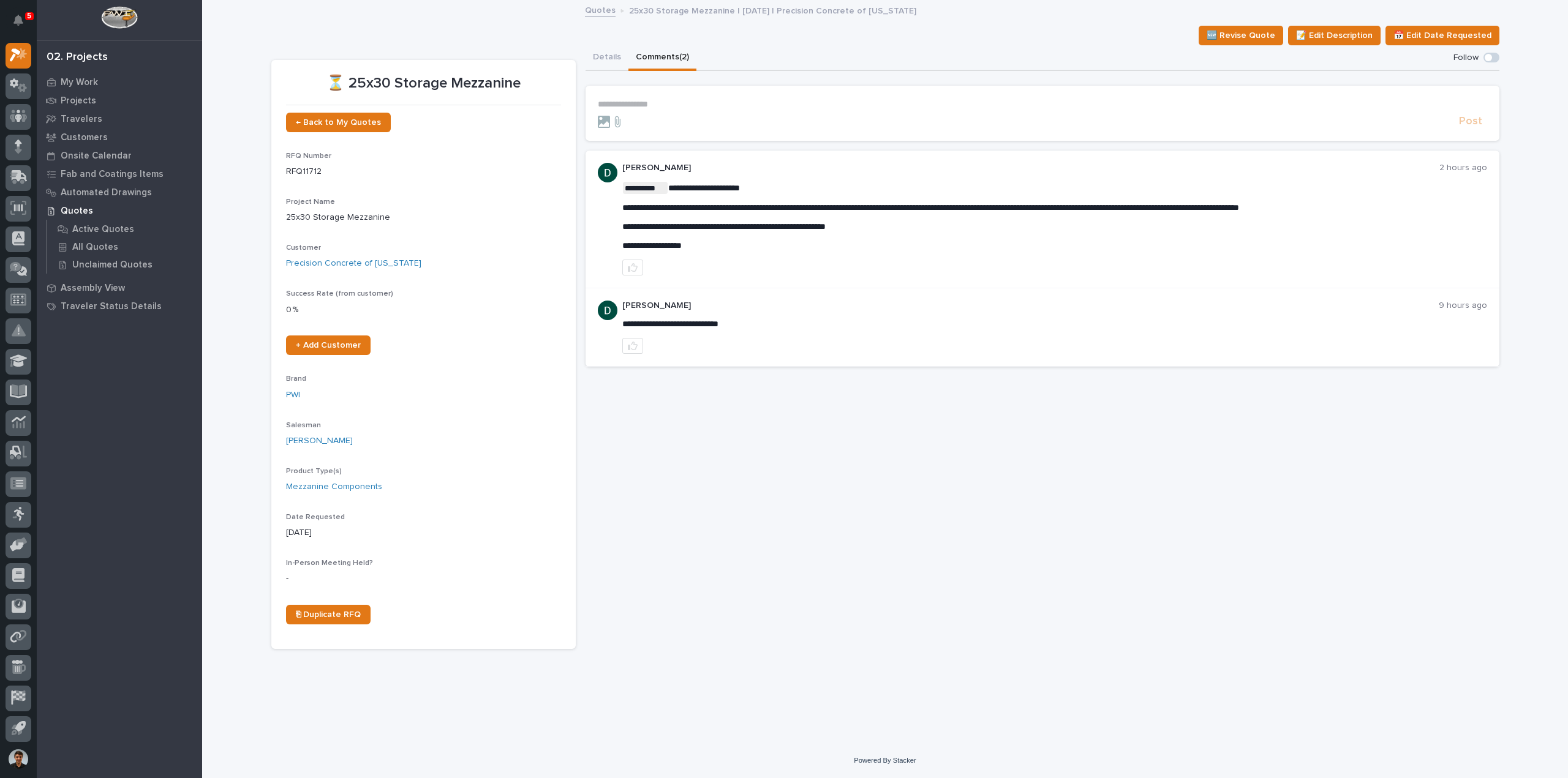
click at [669, 103] on p "**********" at bounding box center [1042, 104] width 889 height 10
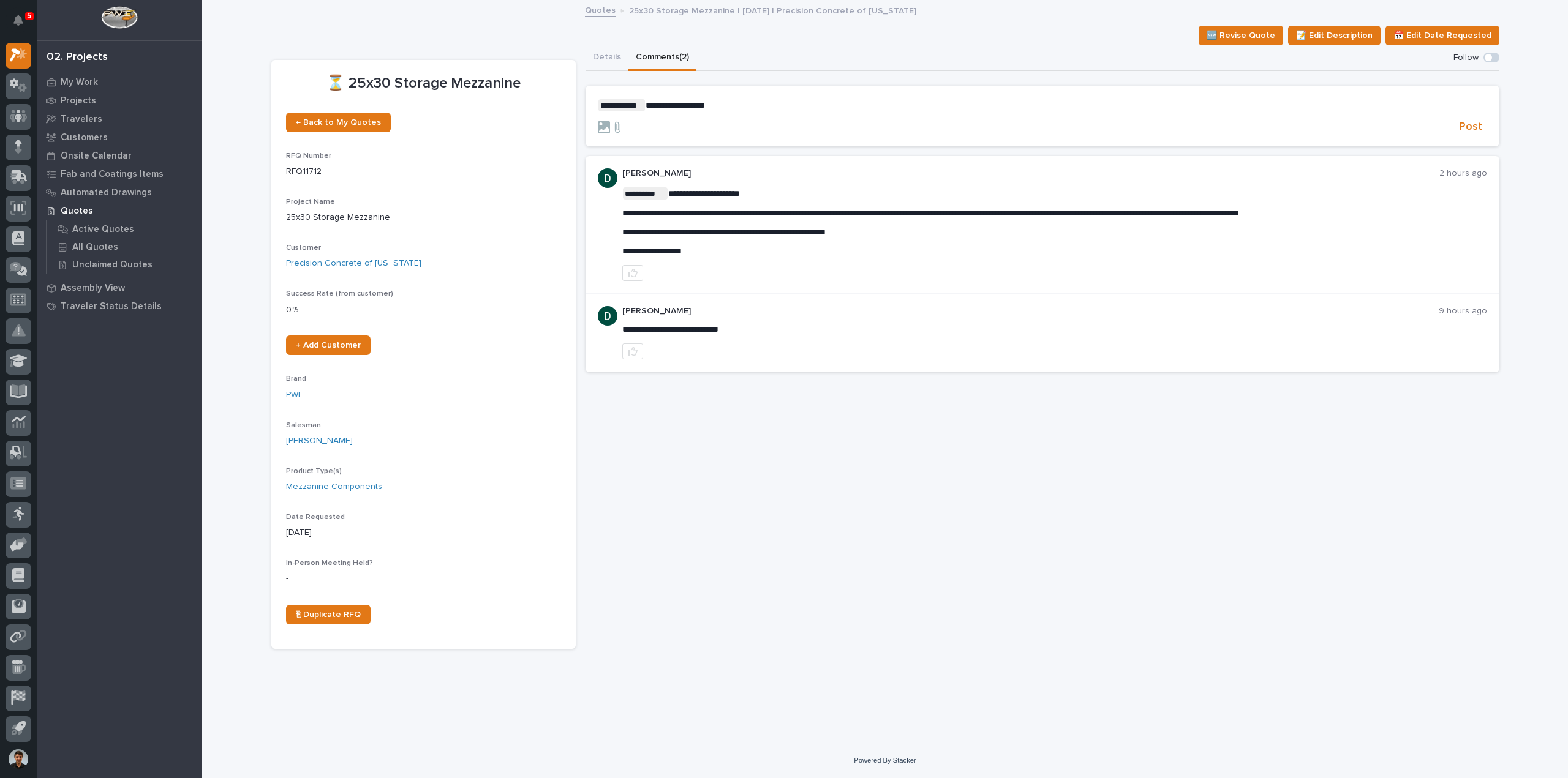
click at [724, 102] on p "**********" at bounding box center [1042, 105] width 889 height 12
click at [1471, 126] on span "Post" at bounding box center [1471, 127] width 23 height 14
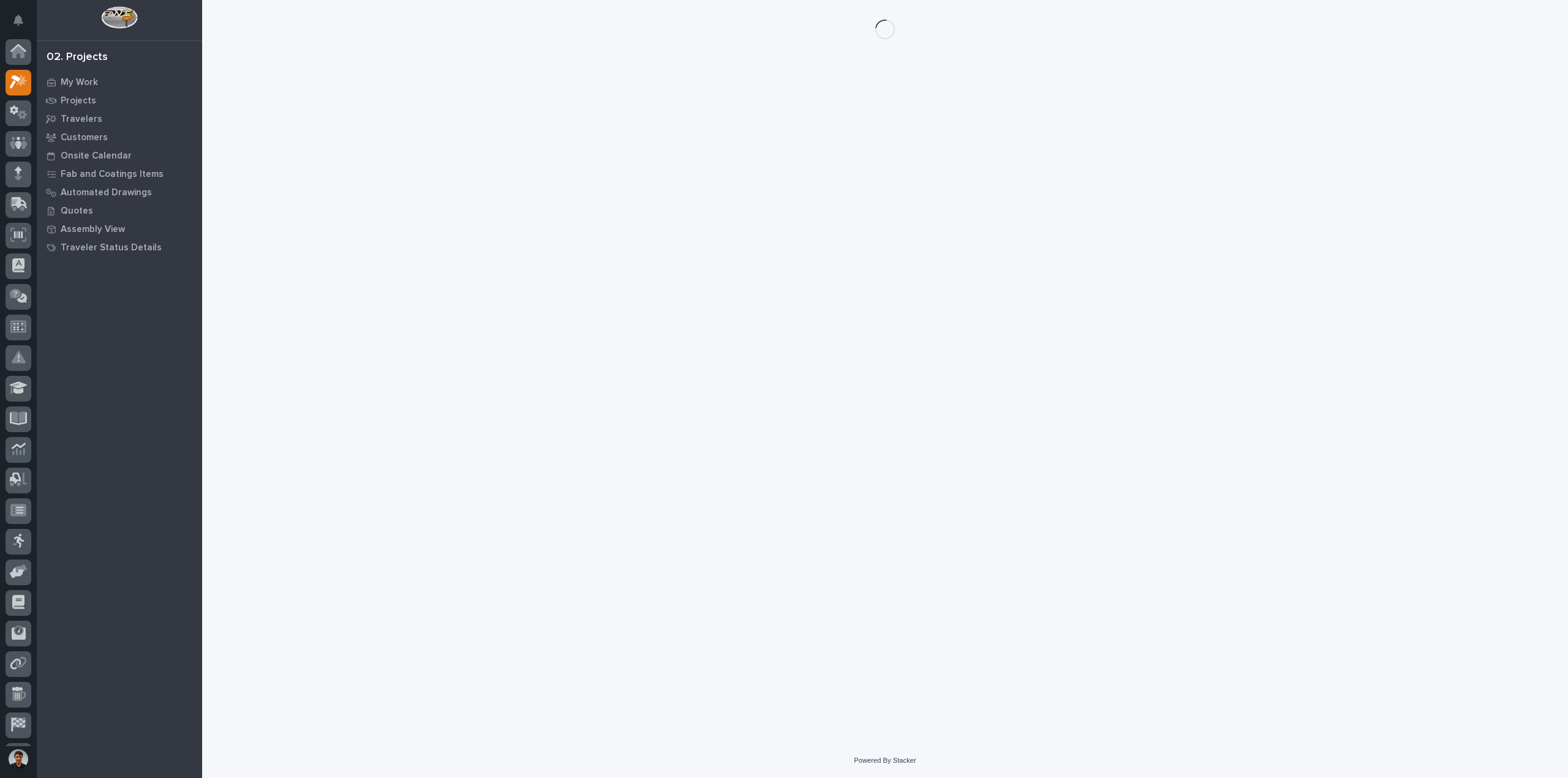
scroll to position [27, 0]
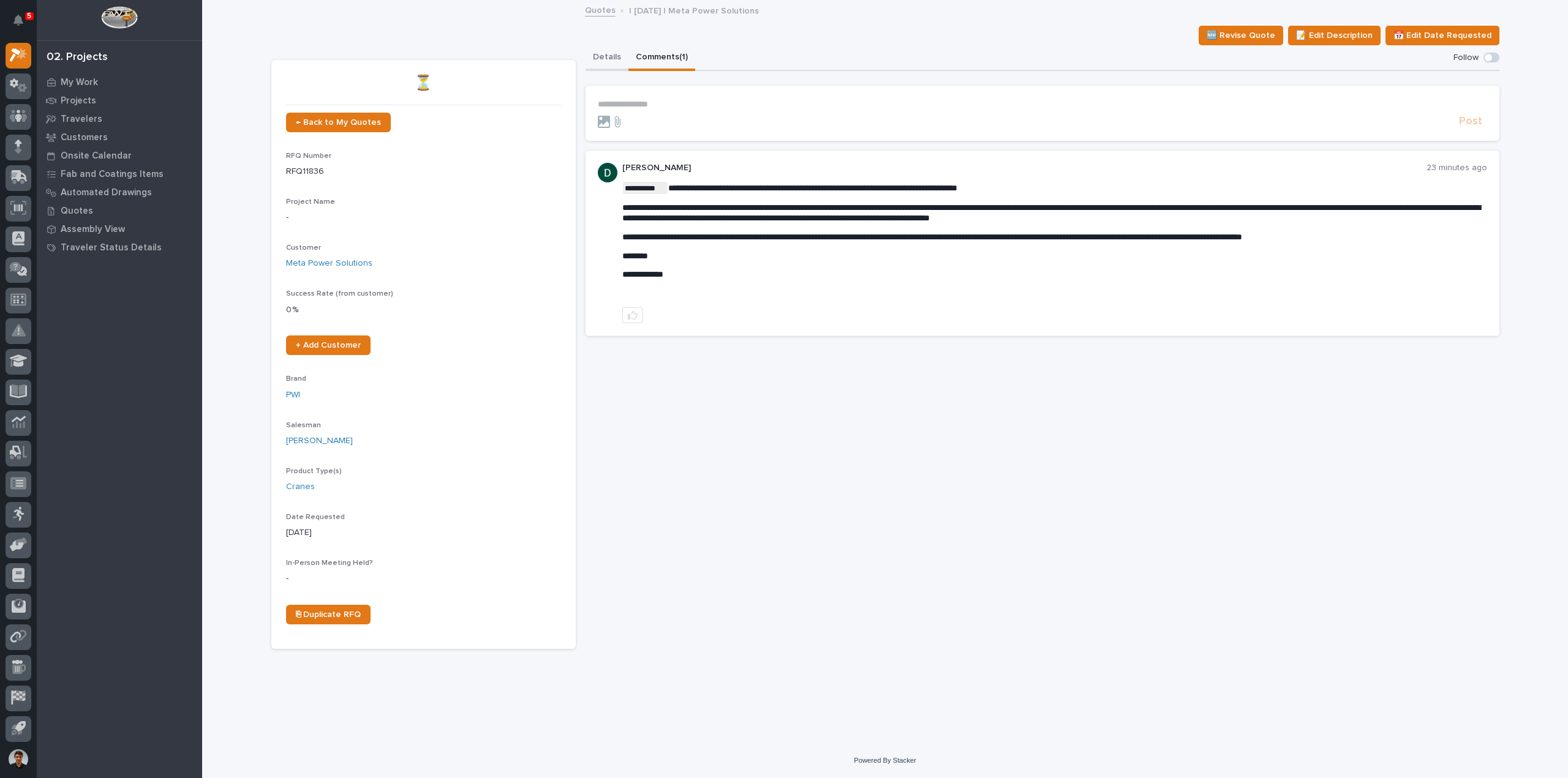
click at [614, 57] on button "Details" at bounding box center [607, 58] width 43 height 26
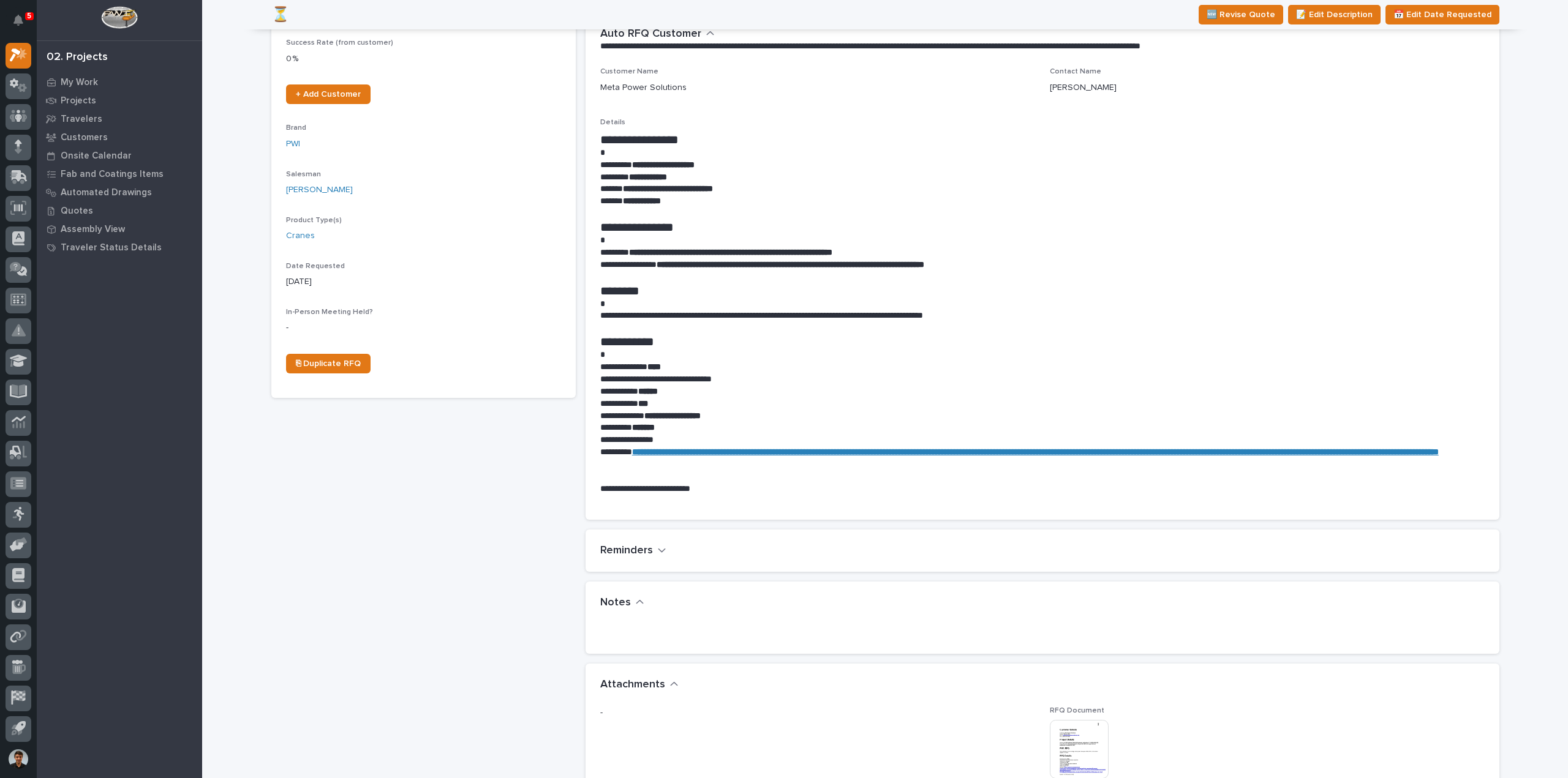
scroll to position [306, 0]
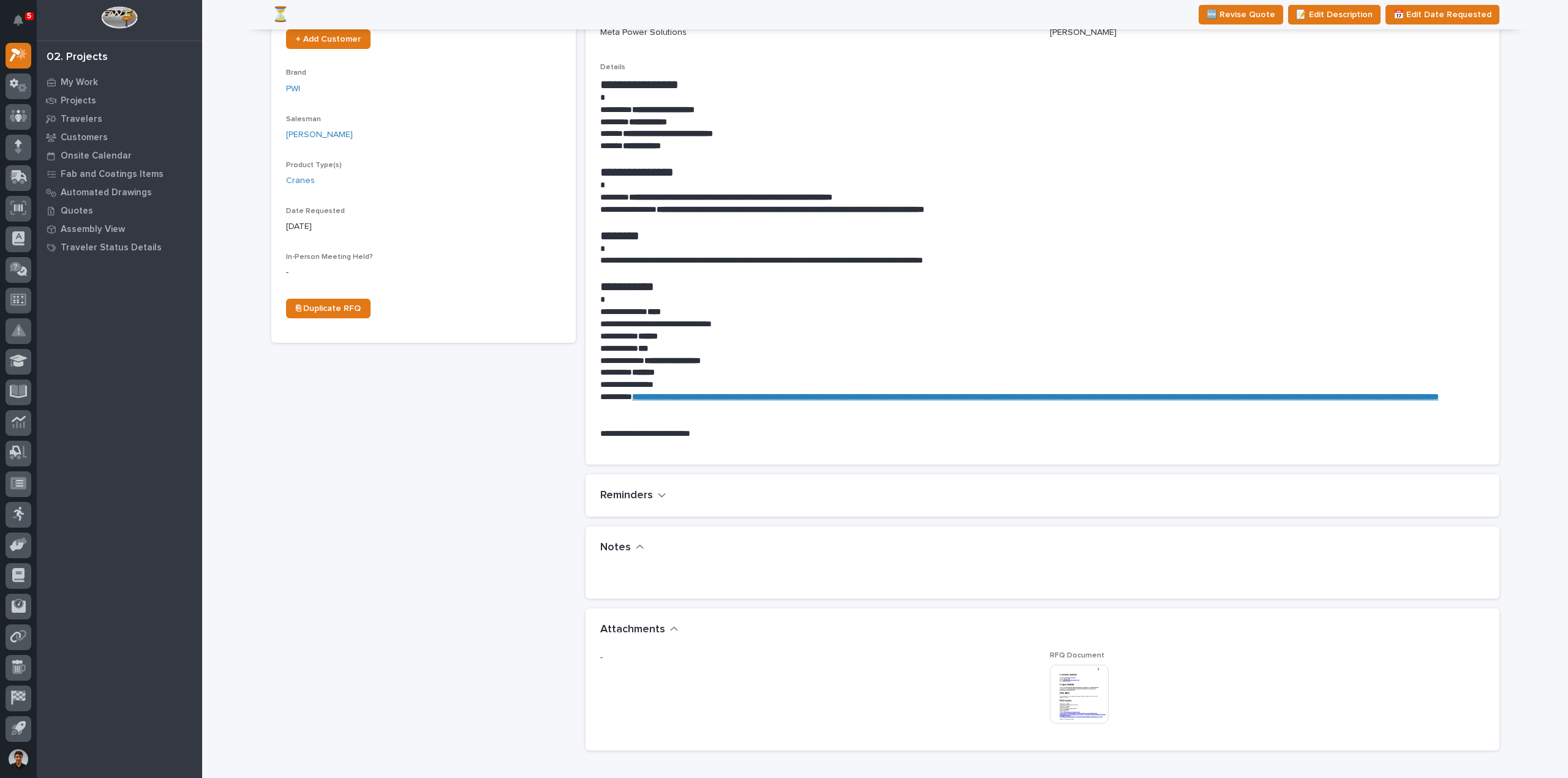
click at [1050, 678] on img at bounding box center [1079, 694] width 59 height 59
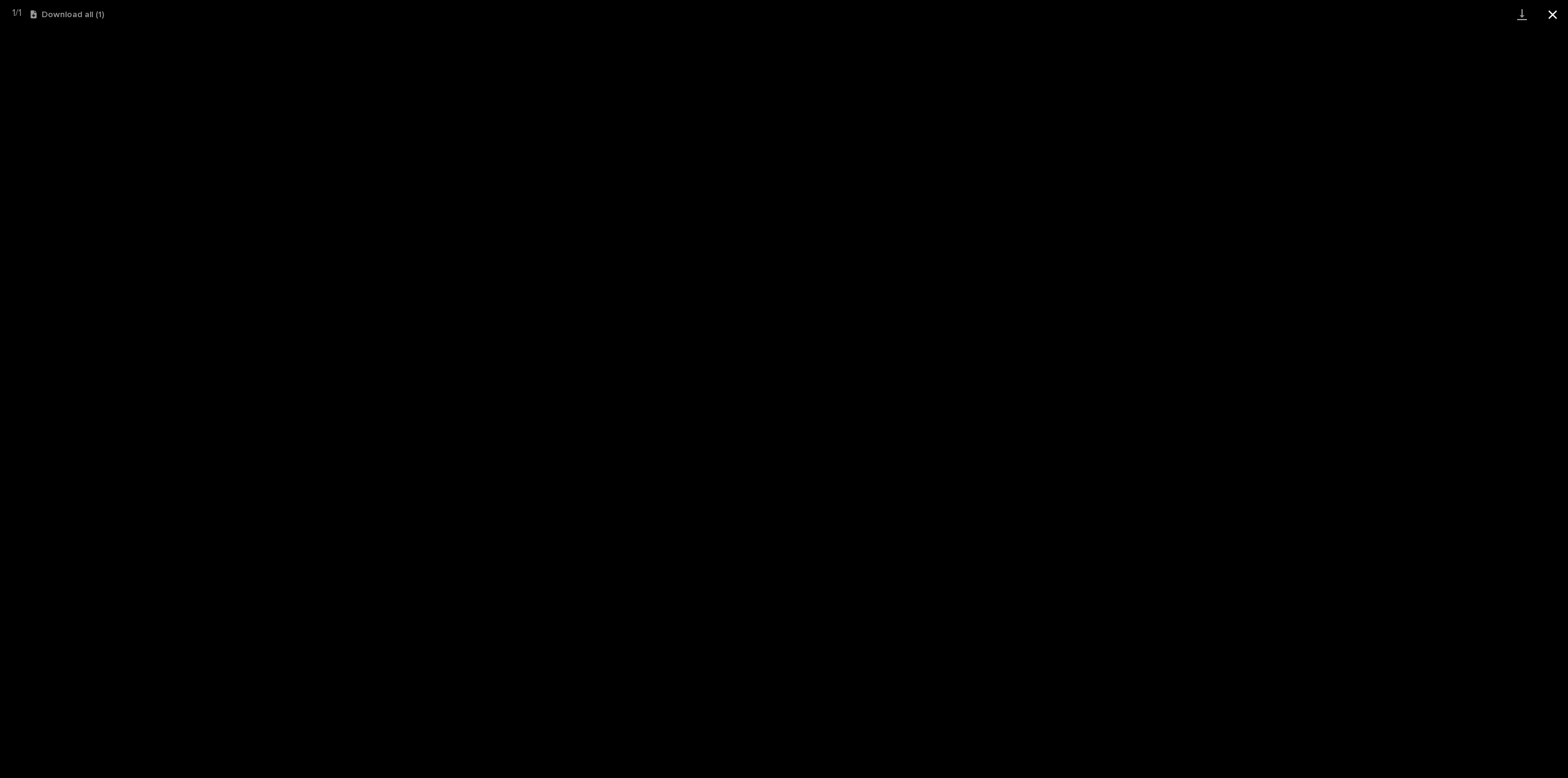
click at [1551, 11] on button "Close gallery" at bounding box center [1553, 15] width 31 height 29
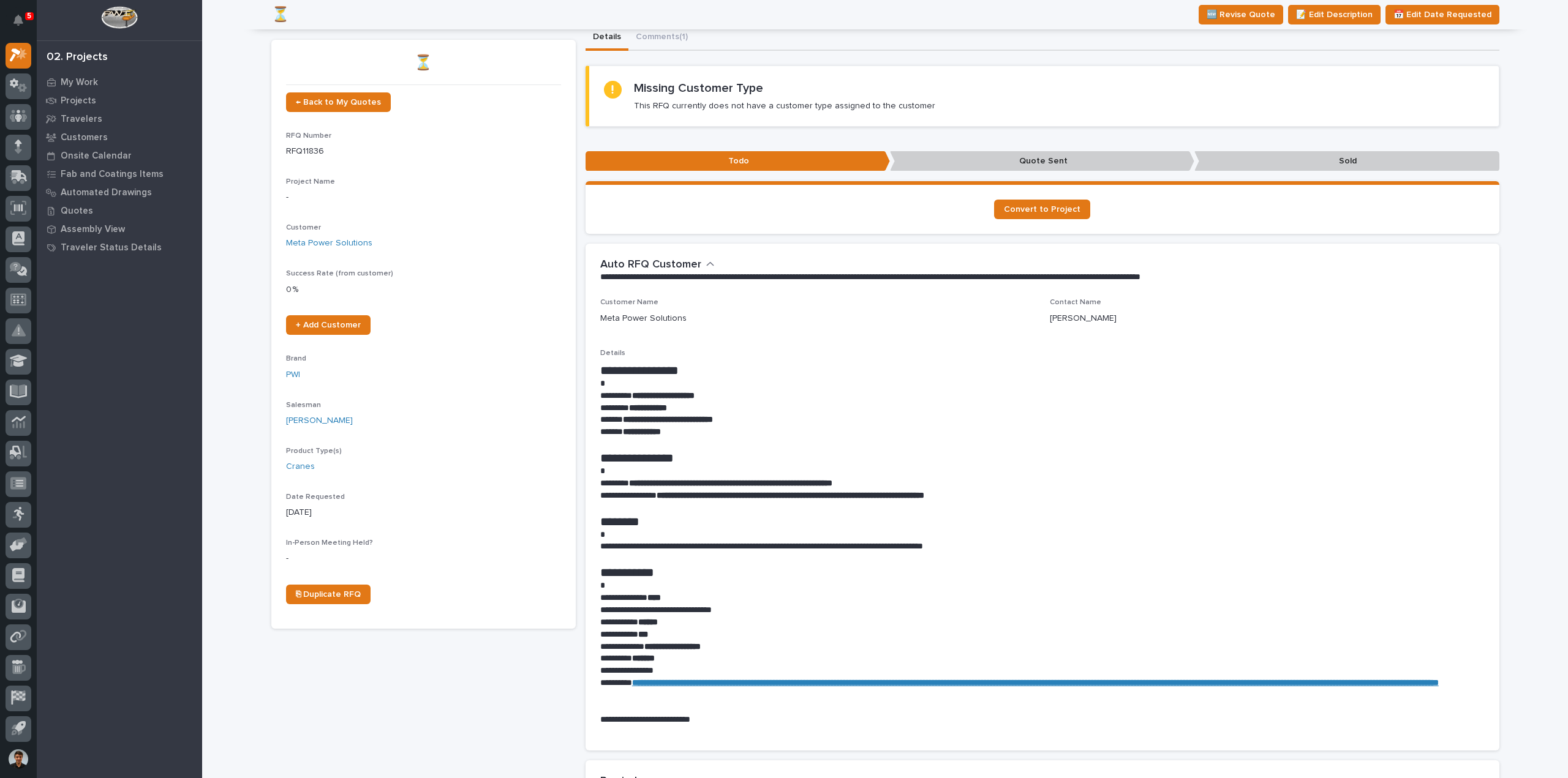
scroll to position [0, 0]
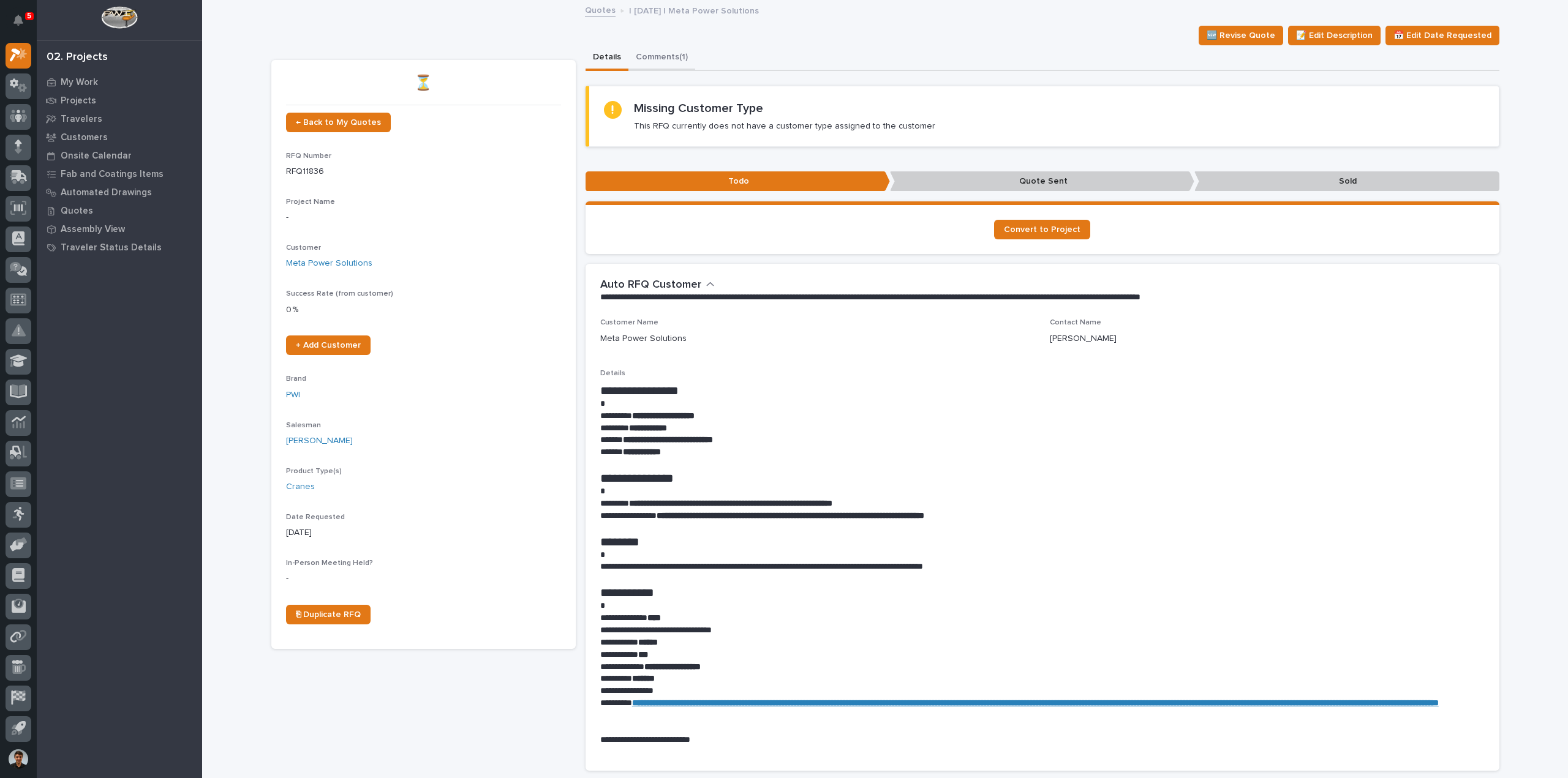
click at [665, 62] on button "Comments (1)" at bounding box center [662, 58] width 67 height 26
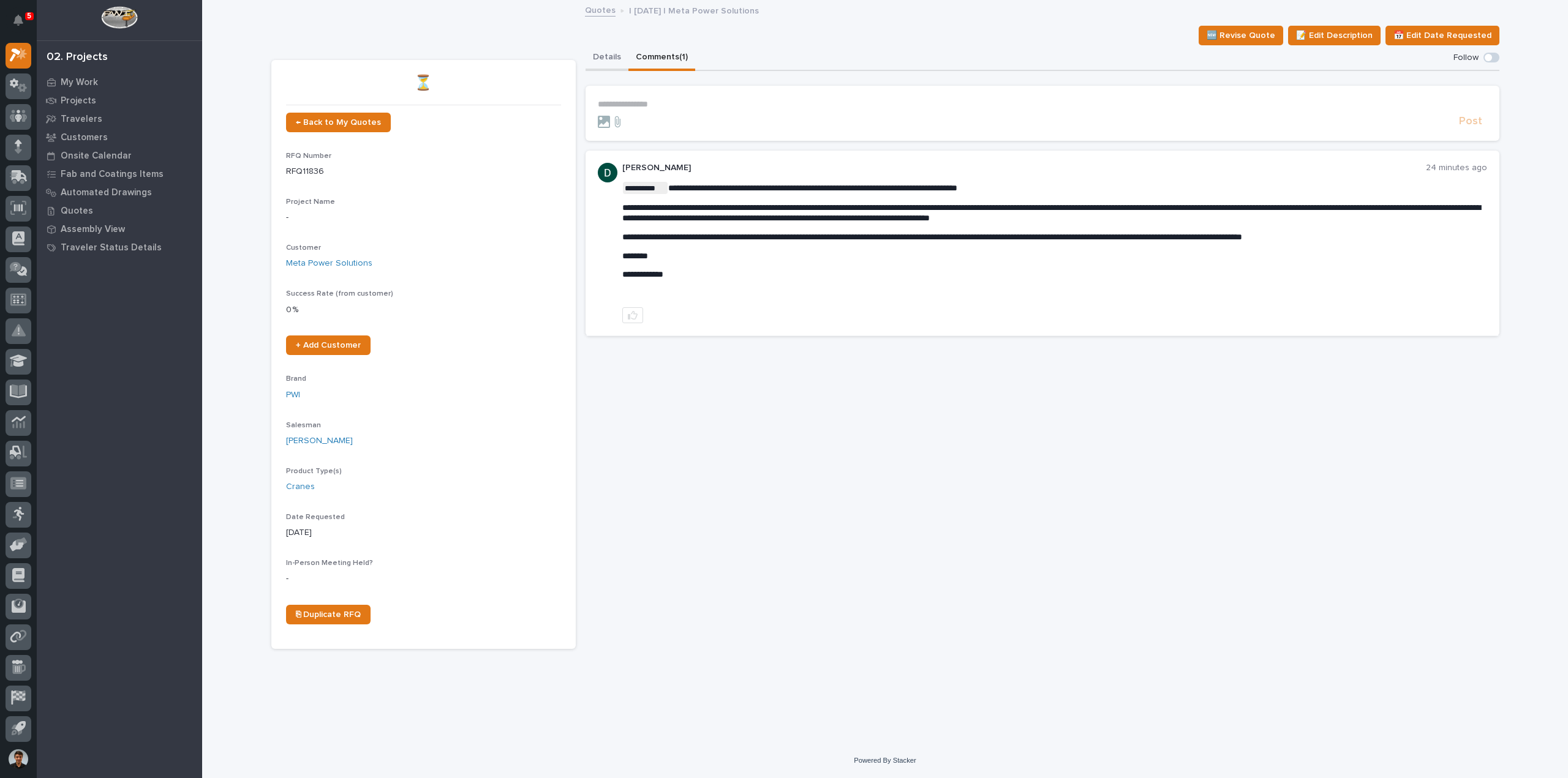
click at [607, 61] on button "Details" at bounding box center [607, 58] width 43 height 26
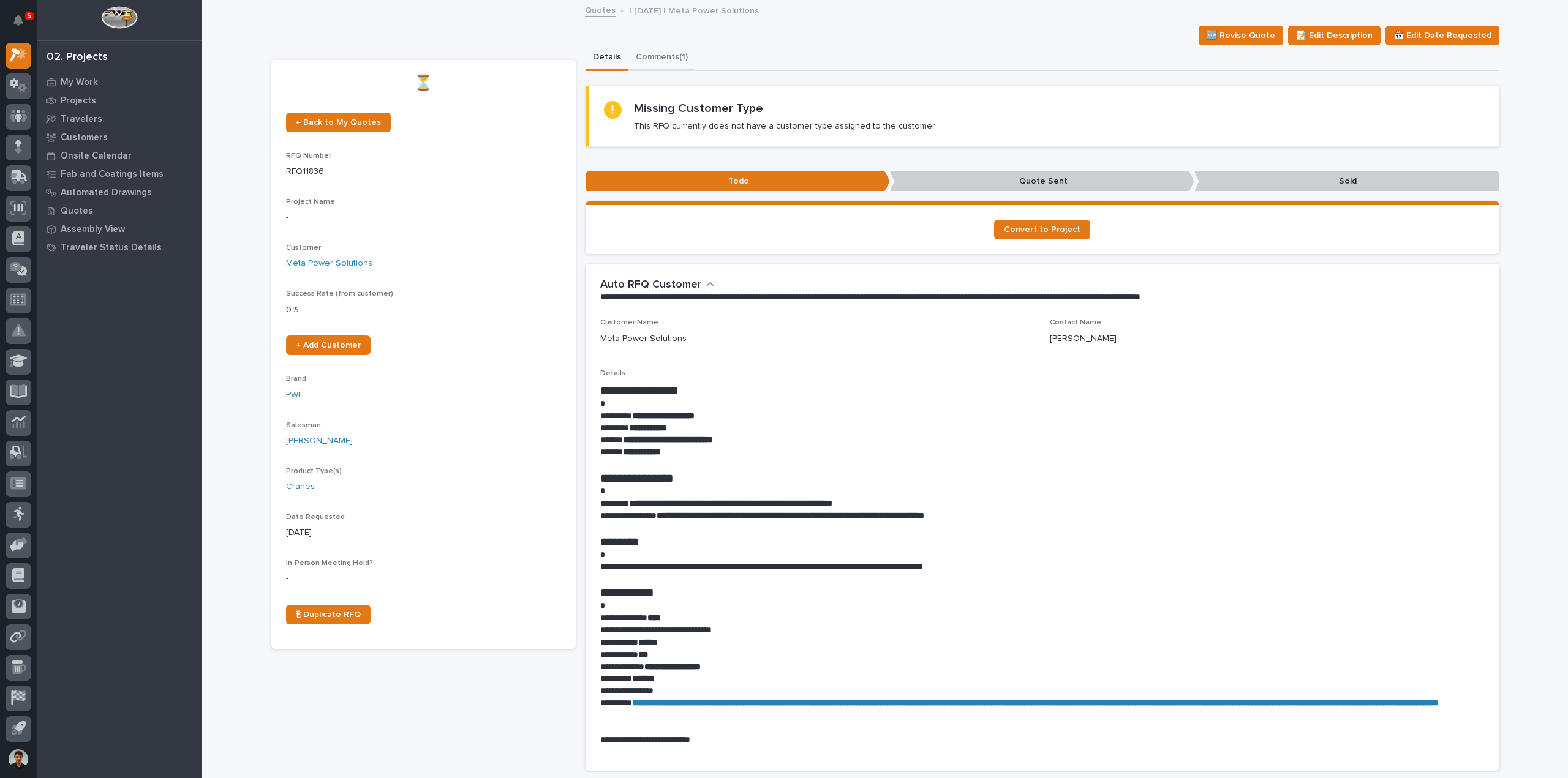
click at [660, 69] on button "Comments (1)" at bounding box center [662, 58] width 67 height 26
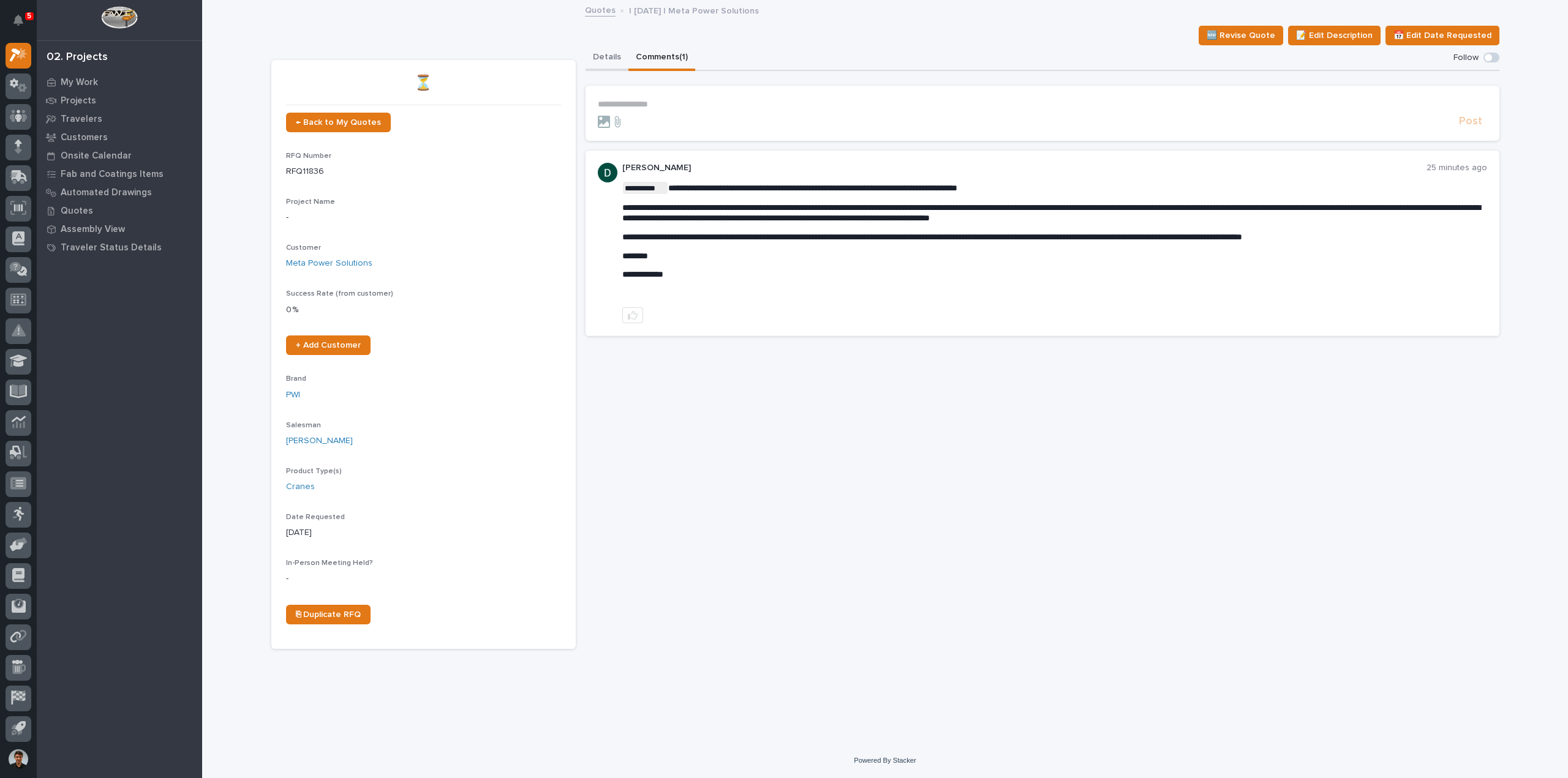
click at [619, 62] on button "Details" at bounding box center [607, 58] width 43 height 26
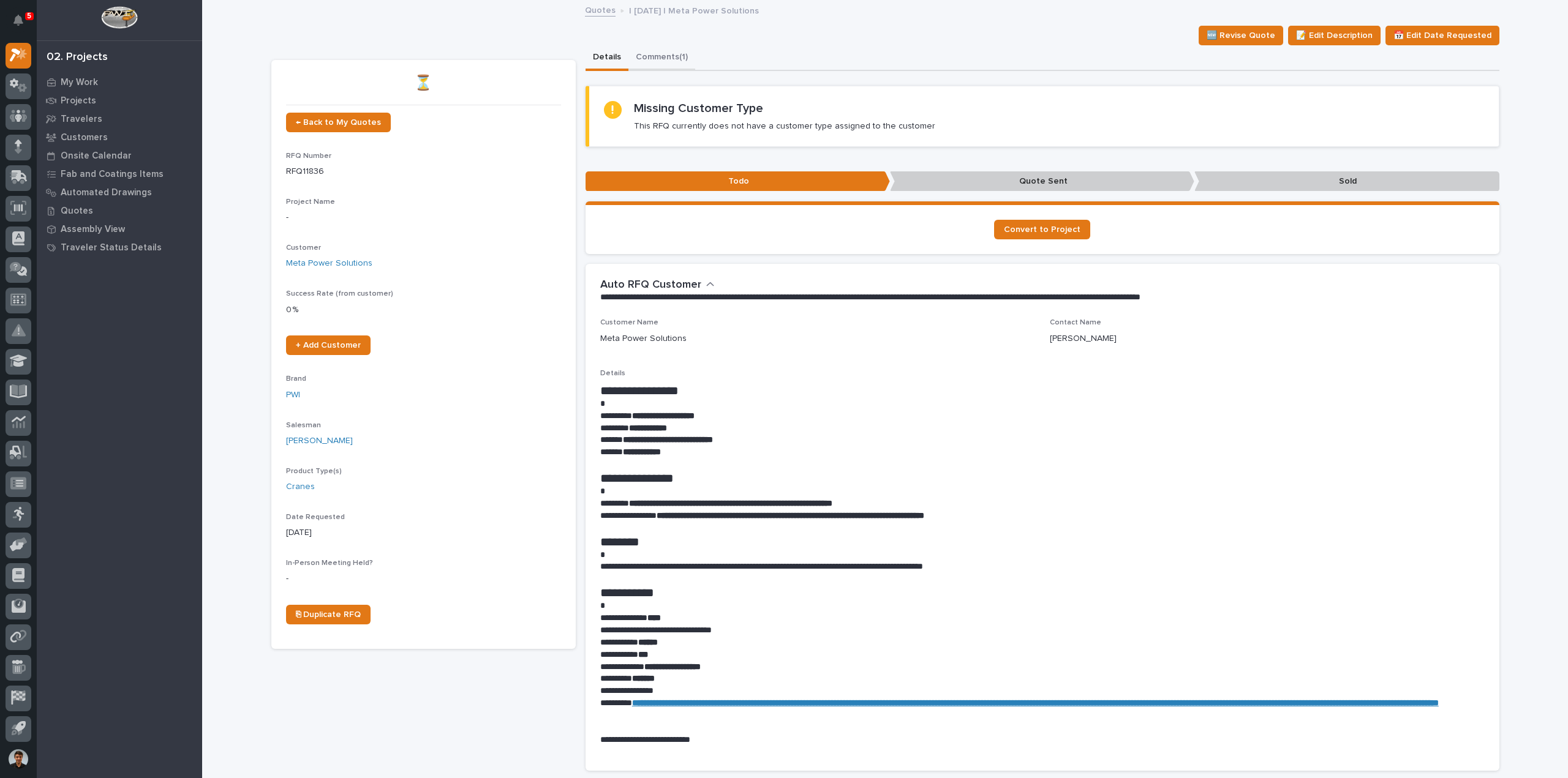
click at [669, 67] on button "Comments (1)" at bounding box center [662, 58] width 67 height 26
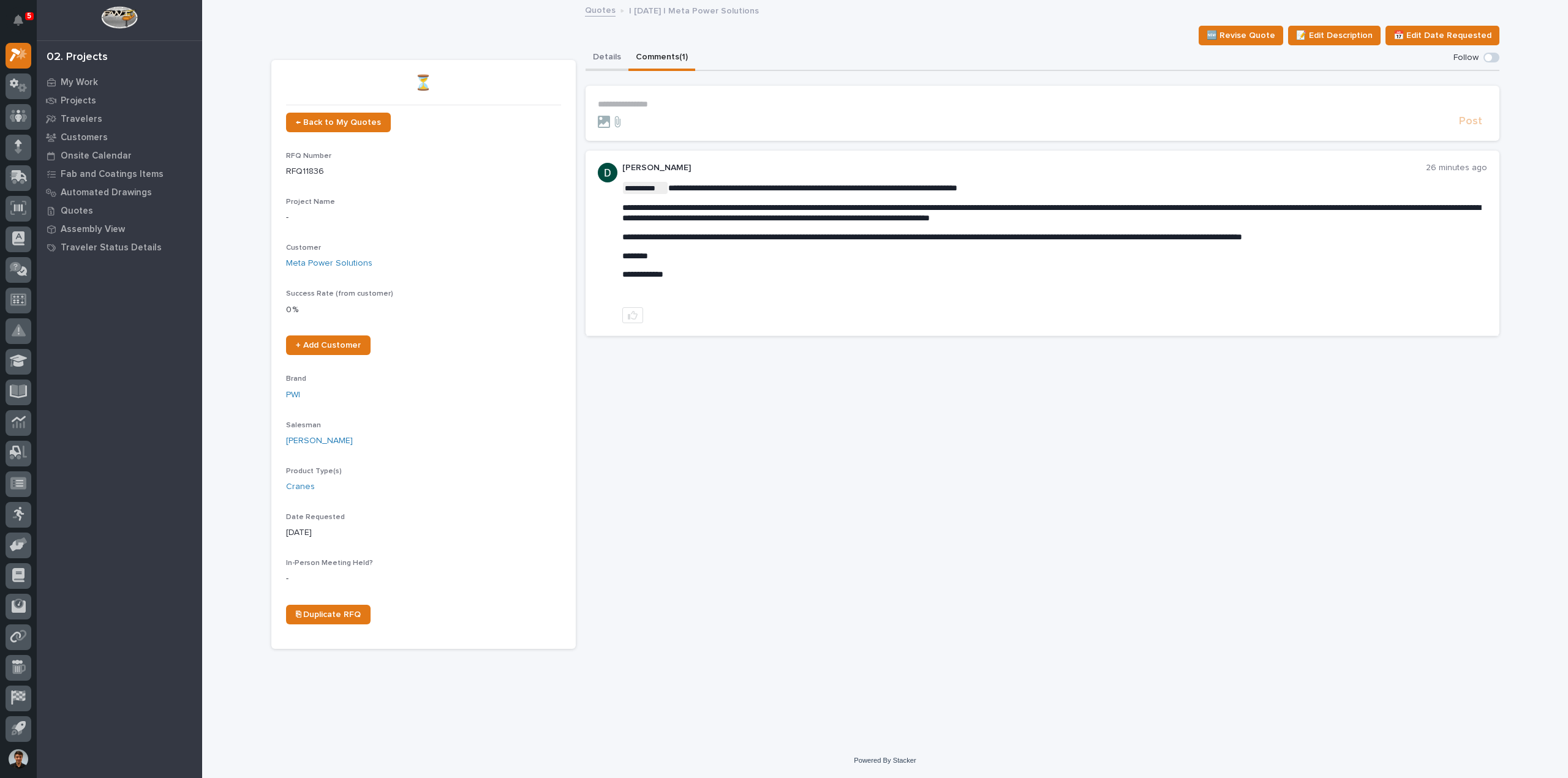
click at [612, 62] on button "Details" at bounding box center [607, 58] width 43 height 26
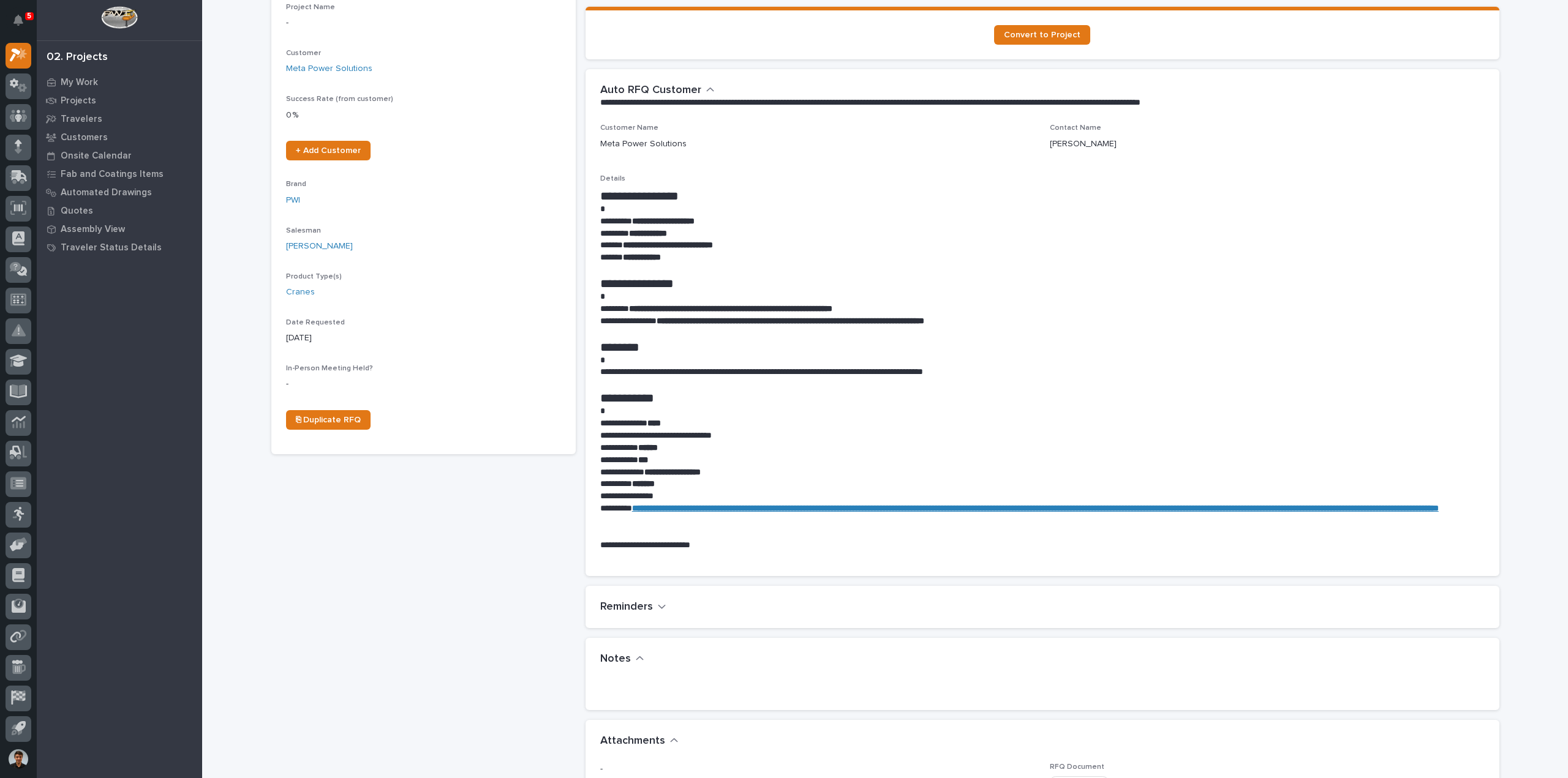
scroll to position [306, 0]
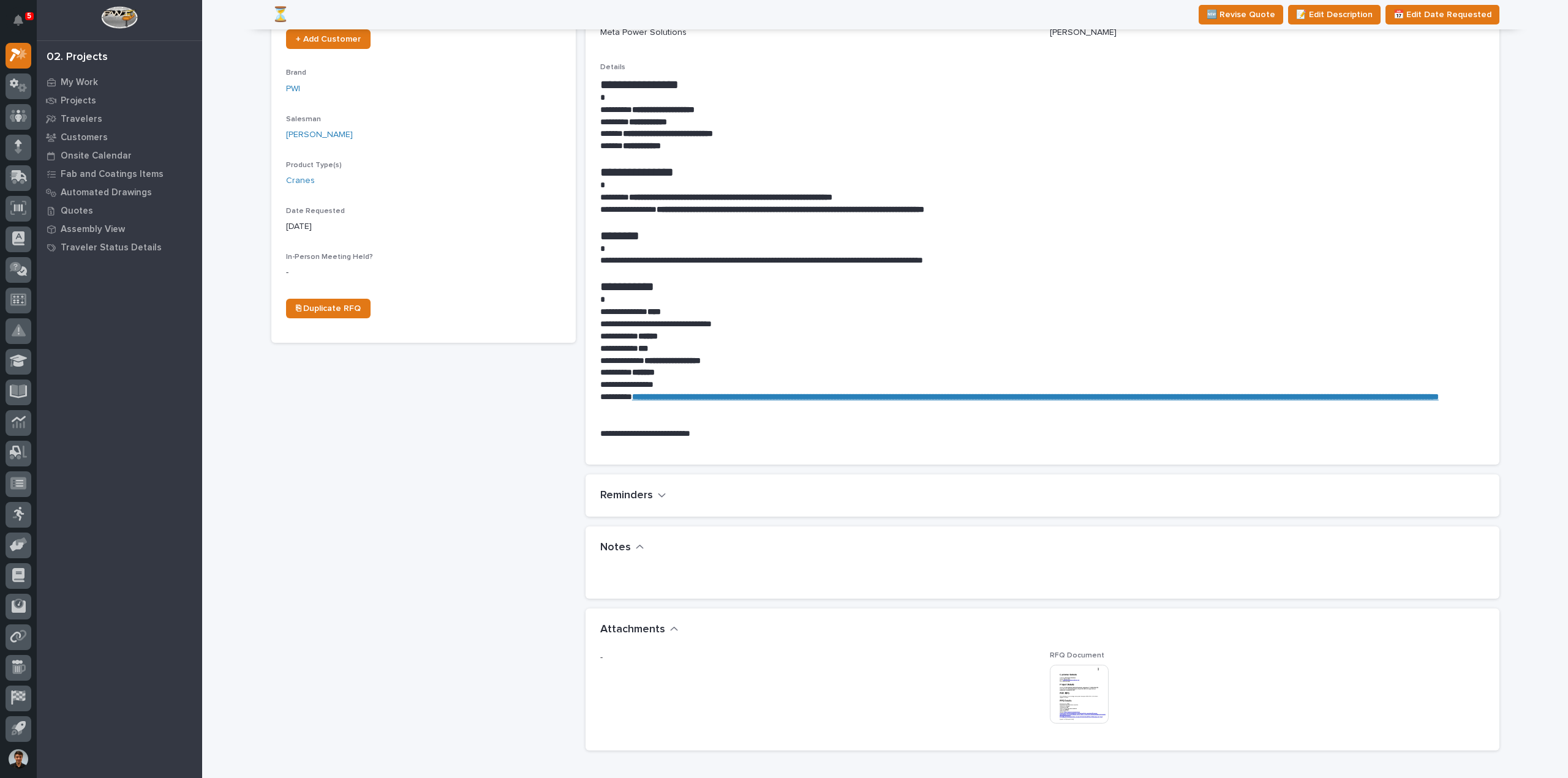
click at [1079, 655] on span "RFQ Document" at bounding box center [1077, 656] width 54 height 8
click at [1078, 665] on img at bounding box center [1079, 694] width 59 height 59
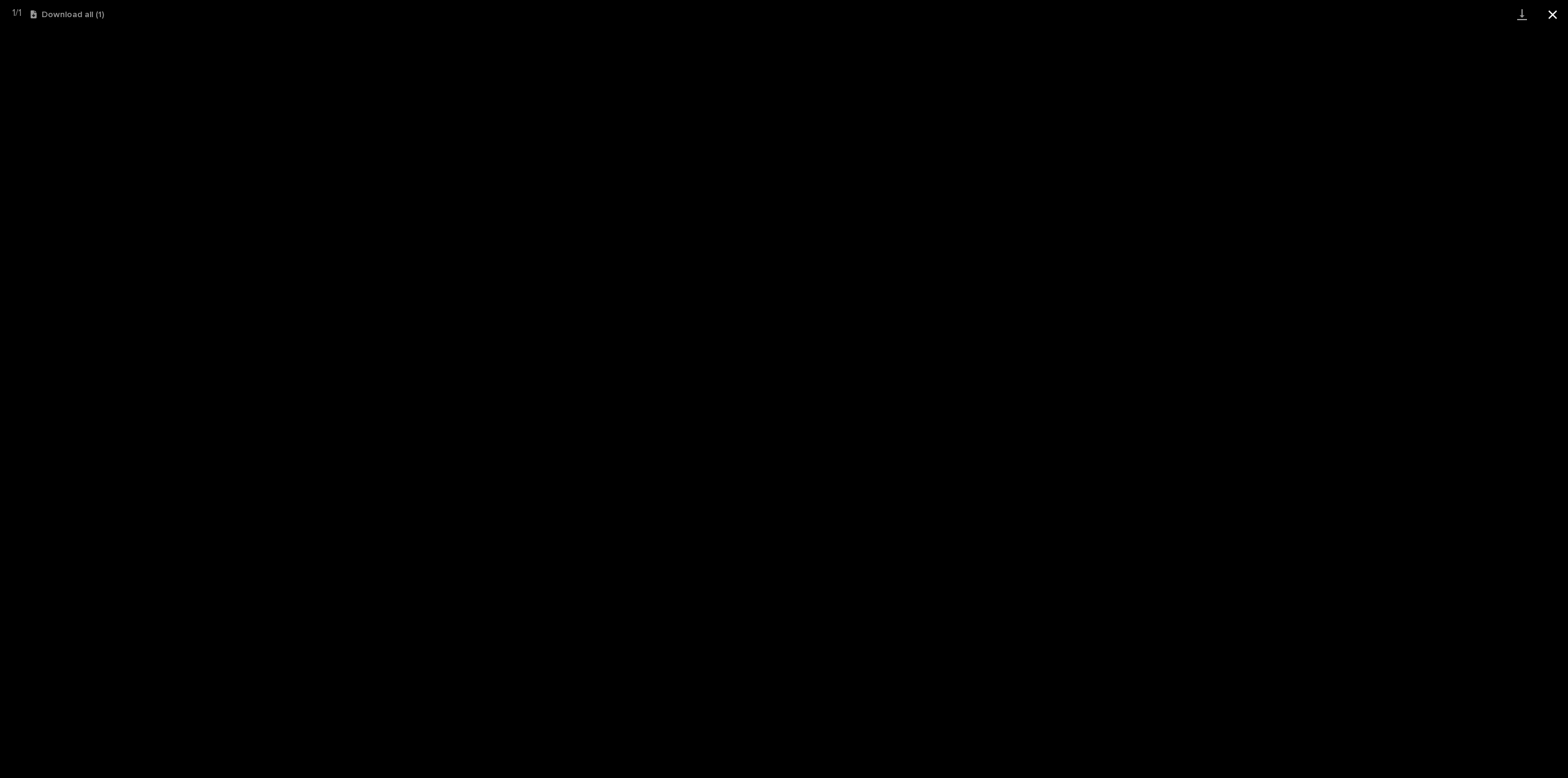
click at [1544, 14] on button "Close gallery" at bounding box center [1553, 15] width 31 height 29
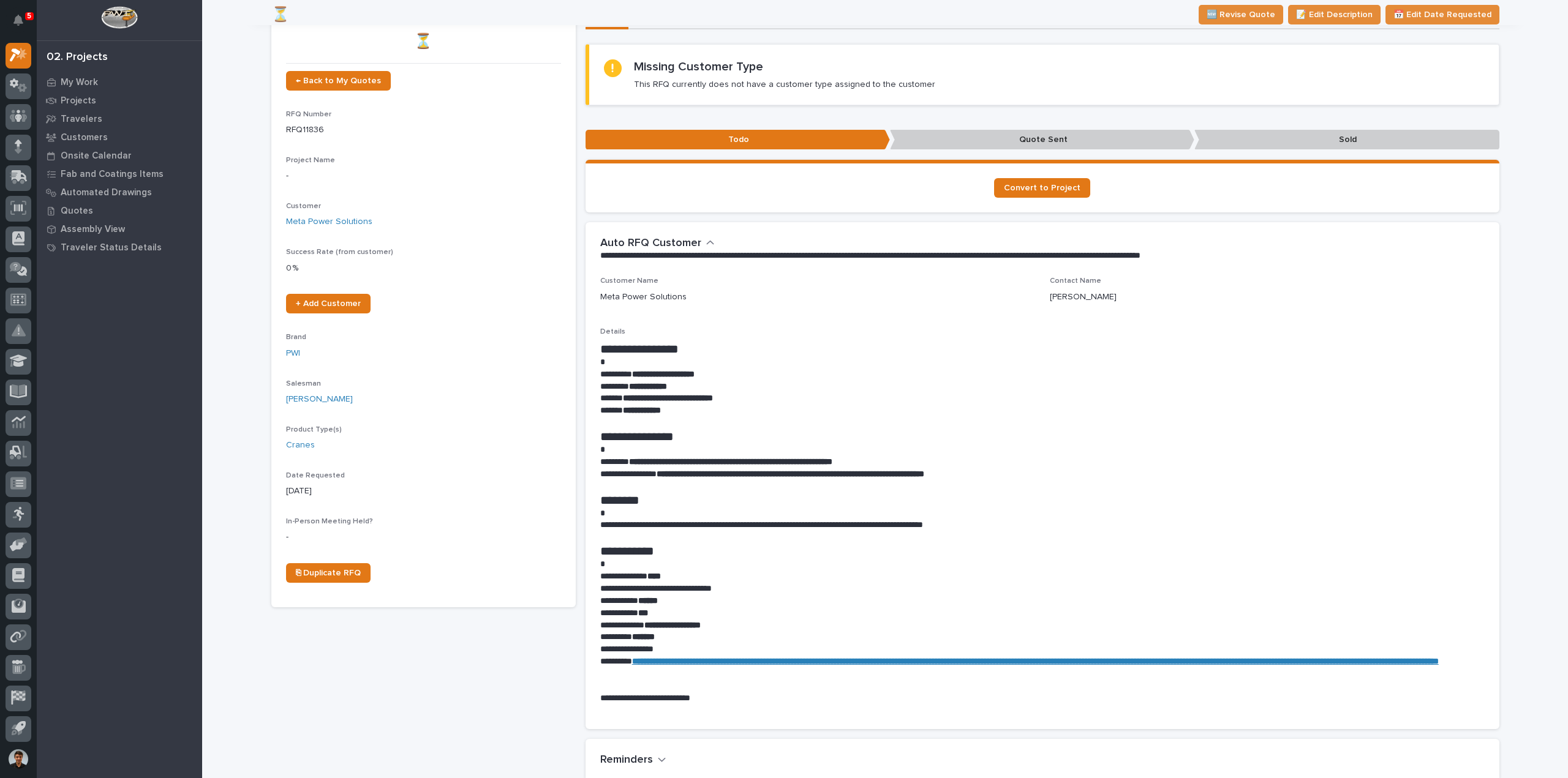
scroll to position [0, 0]
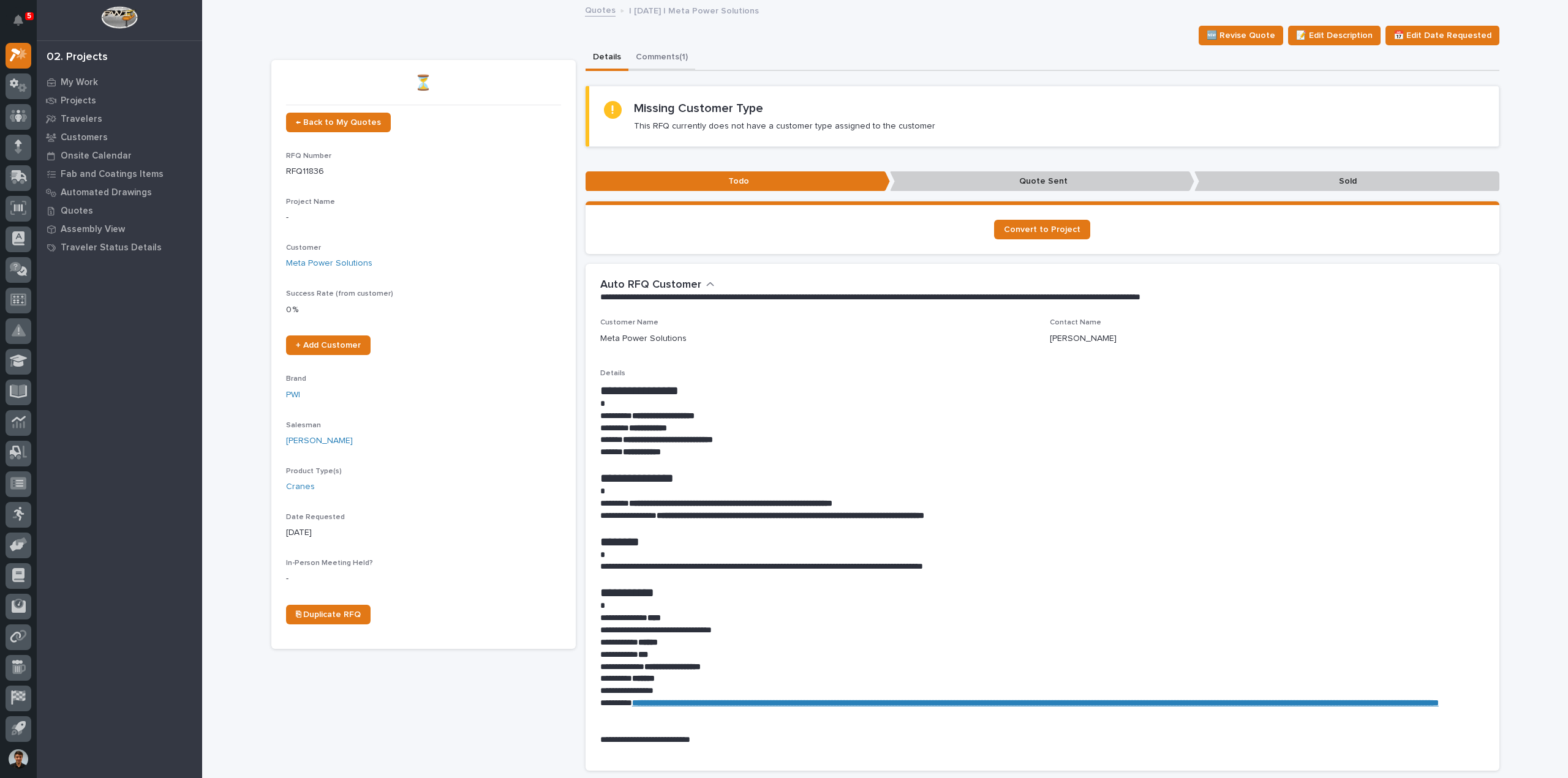
click at [660, 65] on button "Comments (1)" at bounding box center [662, 58] width 67 height 26
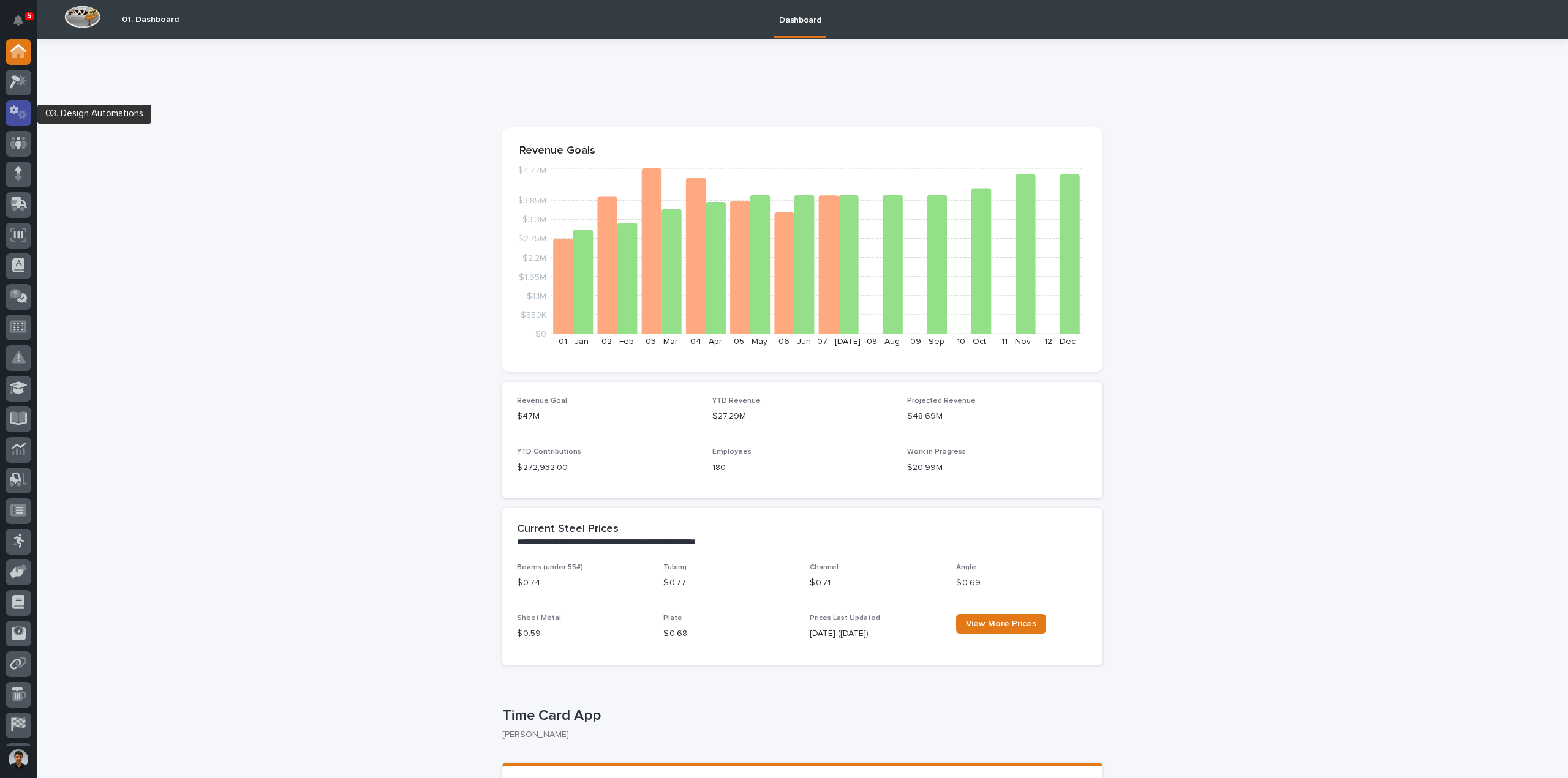
click at [20, 114] on icon at bounding box center [22, 115] width 9 height 9
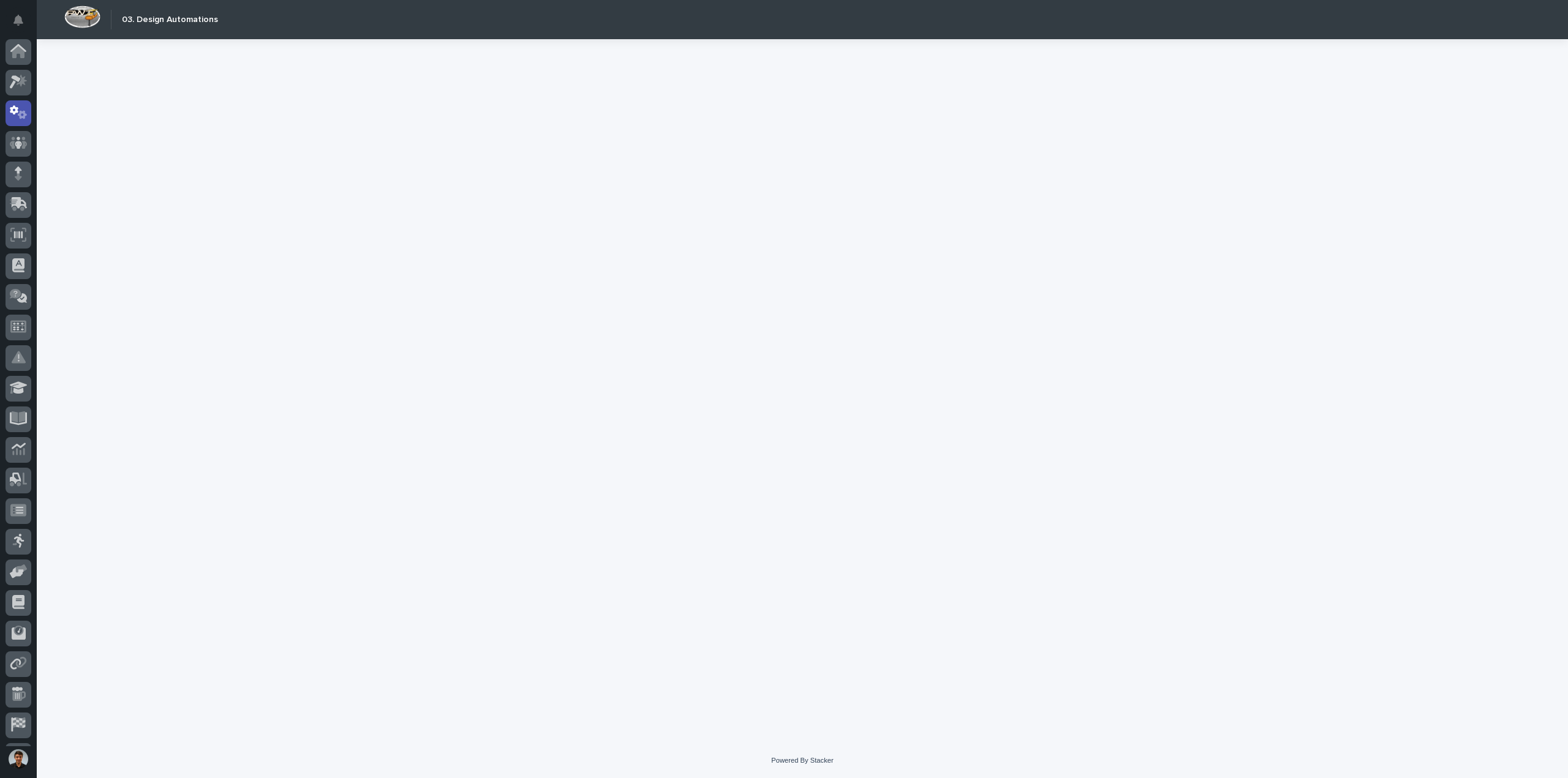
scroll to position [27, 0]
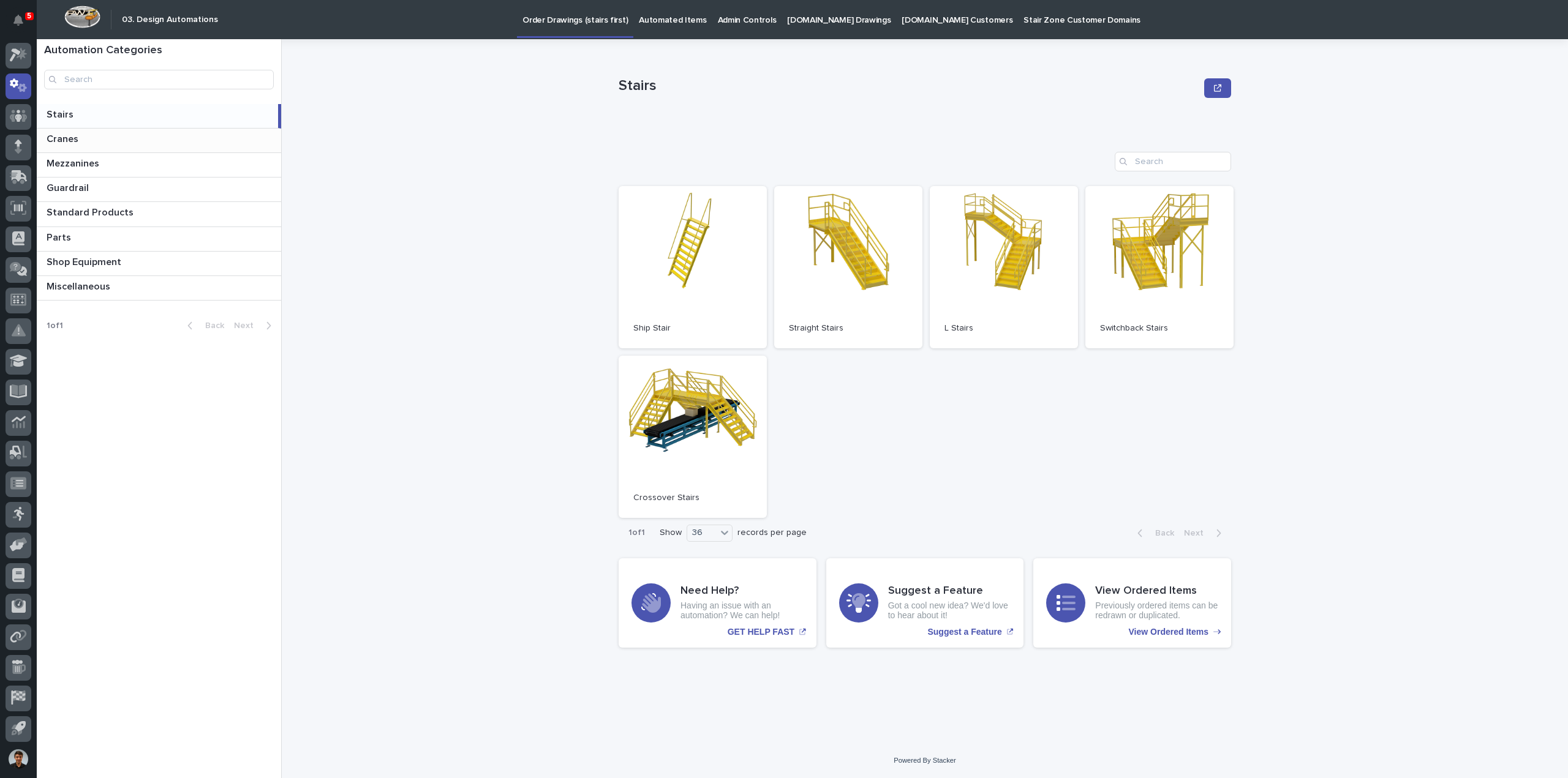
click at [86, 140] on p at bounding box center [162, 139] width 230 height 11
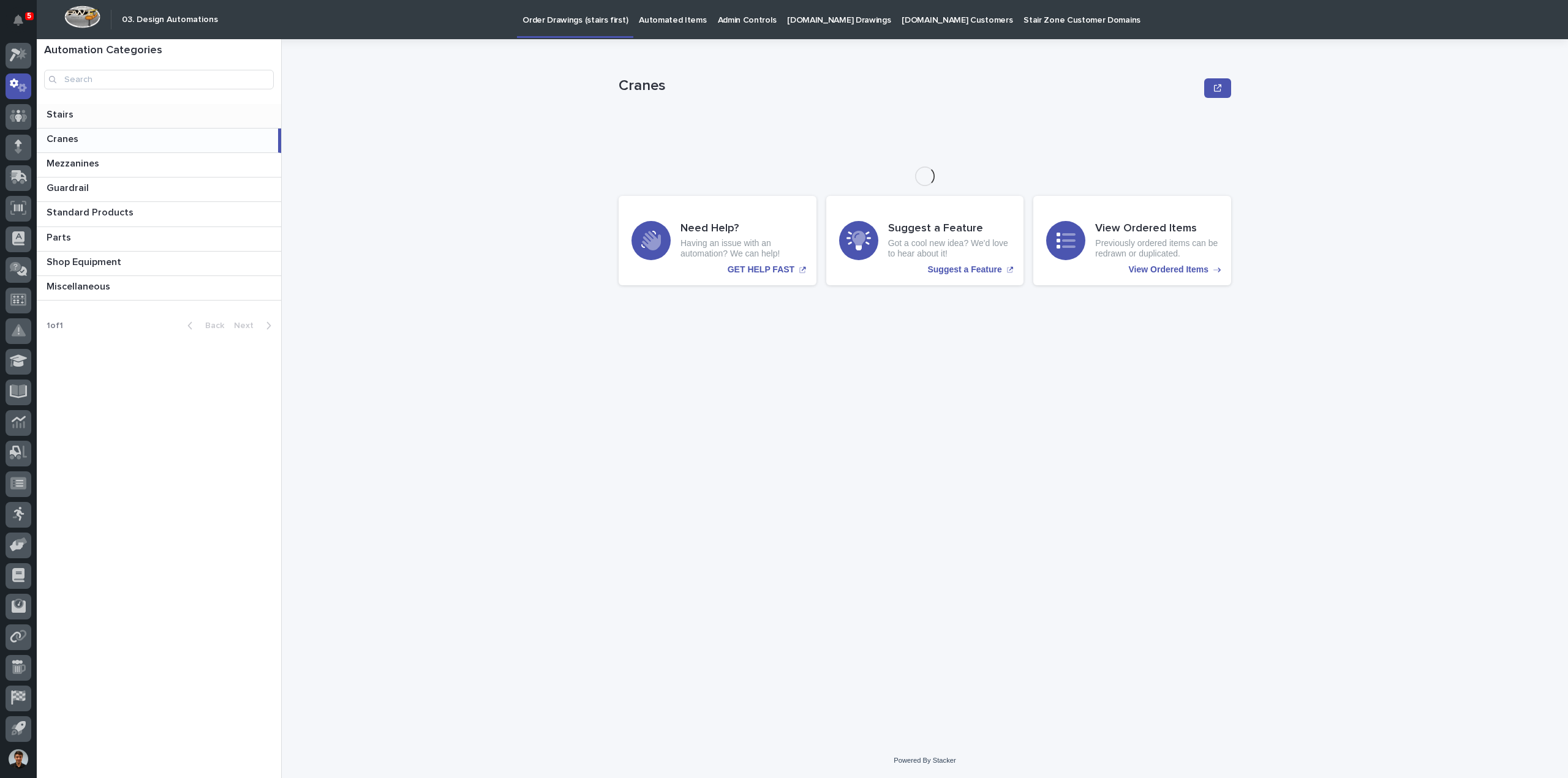
click at [105, 114] on p at bounding box center [162, 115] width 230 height 11
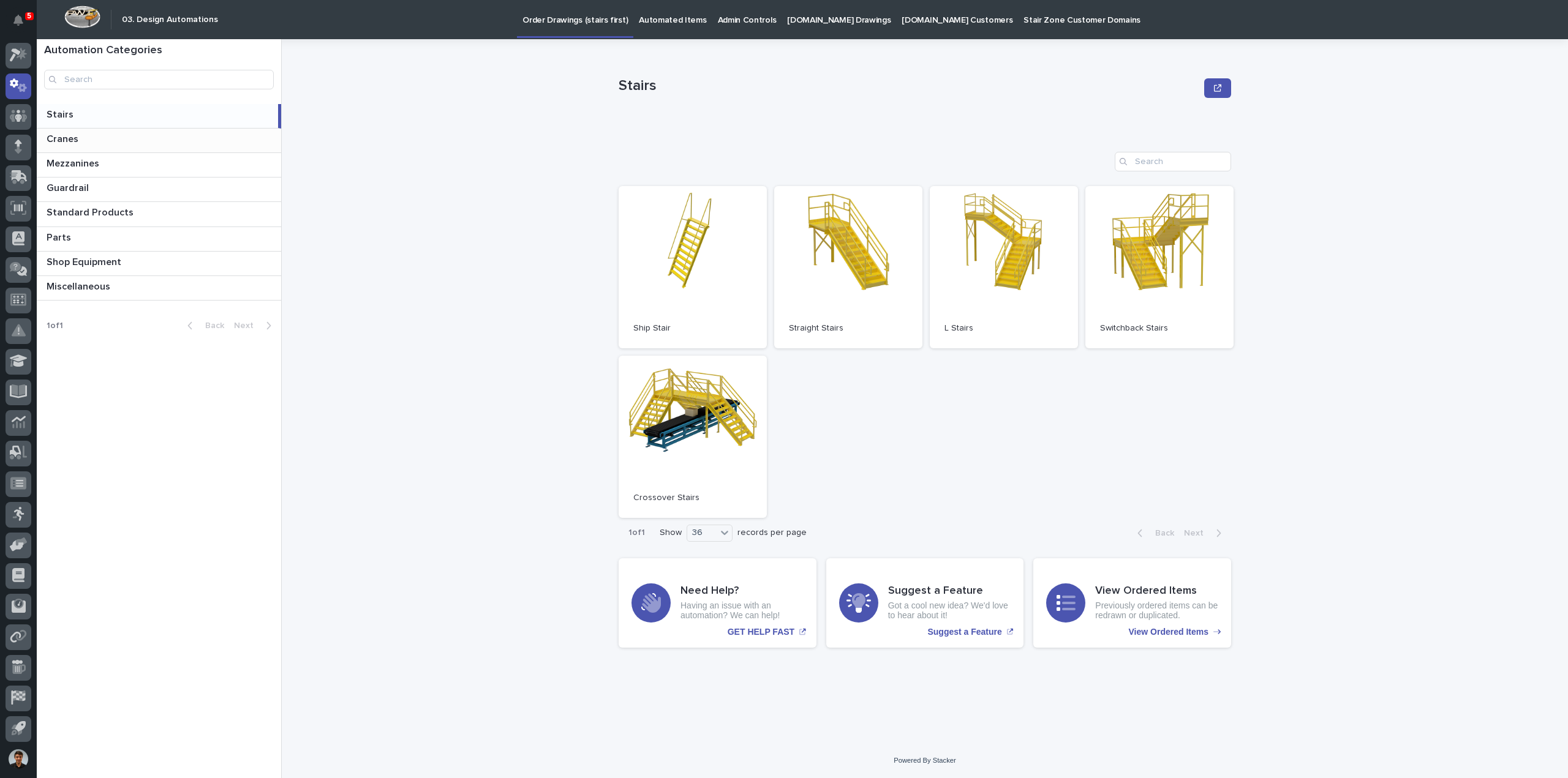
click at [137, 141] on p at bounding box center [162, 139] width 230 height 11
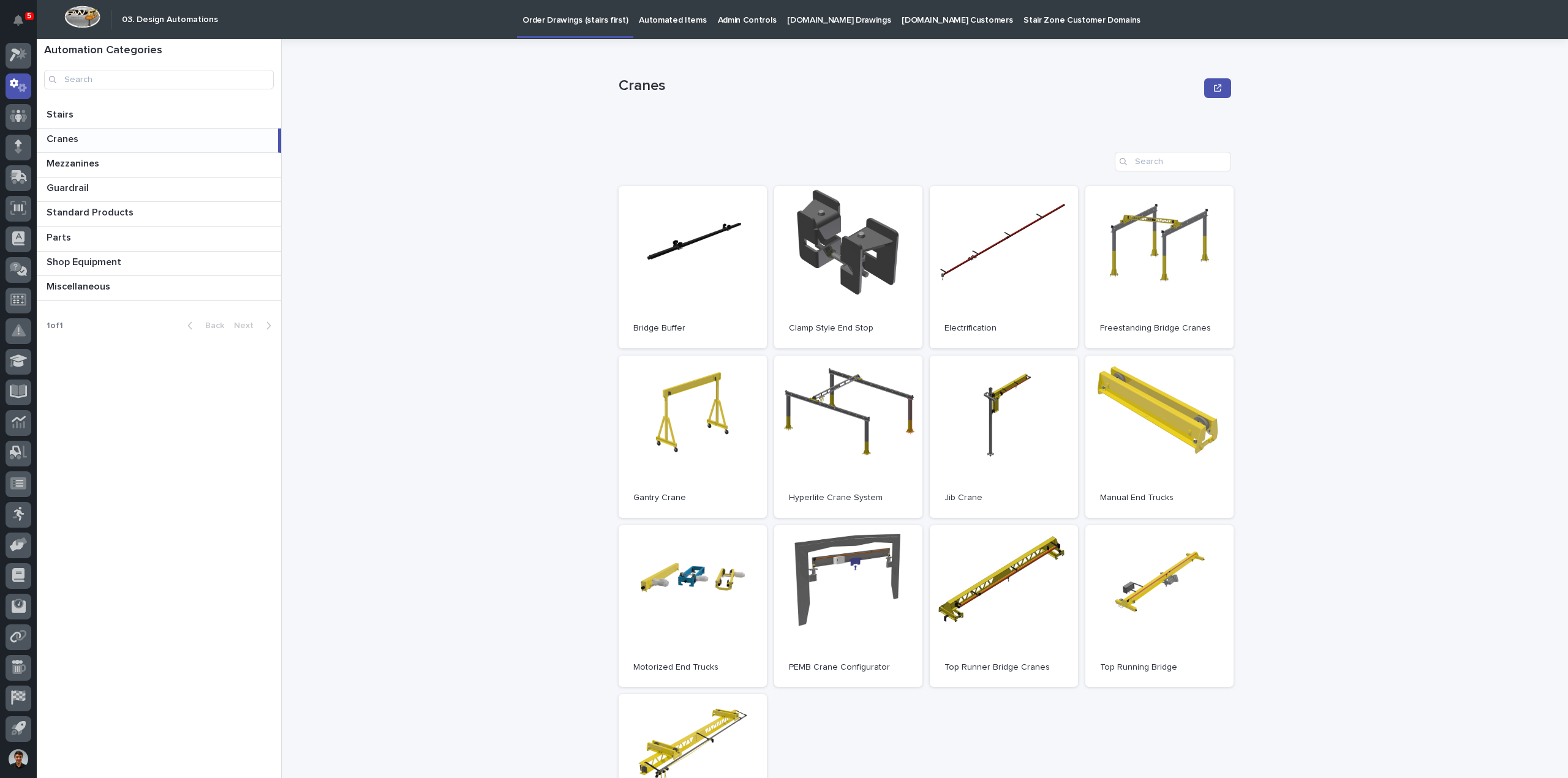
click at [687, 27] on link "Automated Items" at bounding box center [672, 19] width 78 height 38
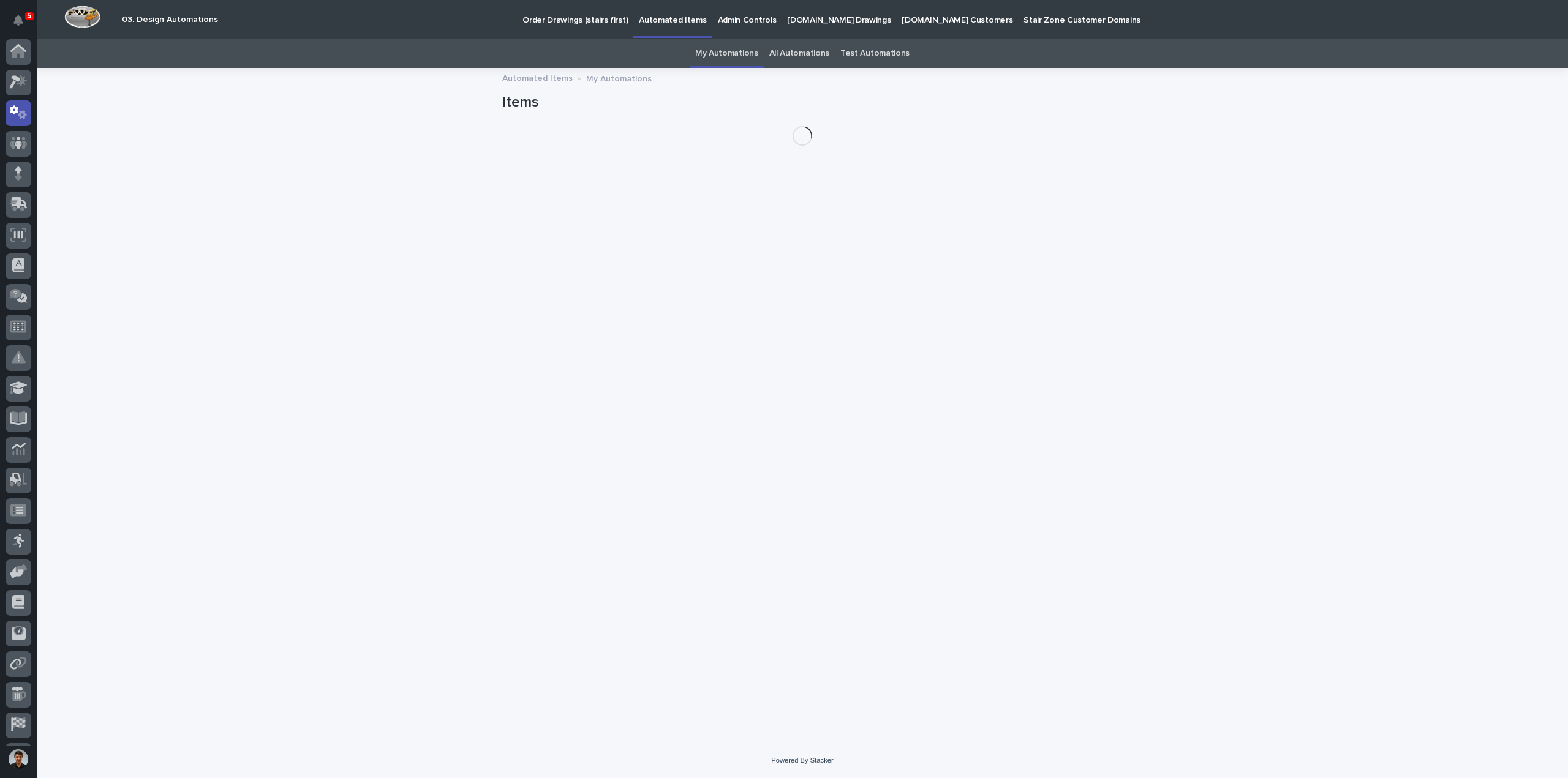
scroll to position [27, 0]
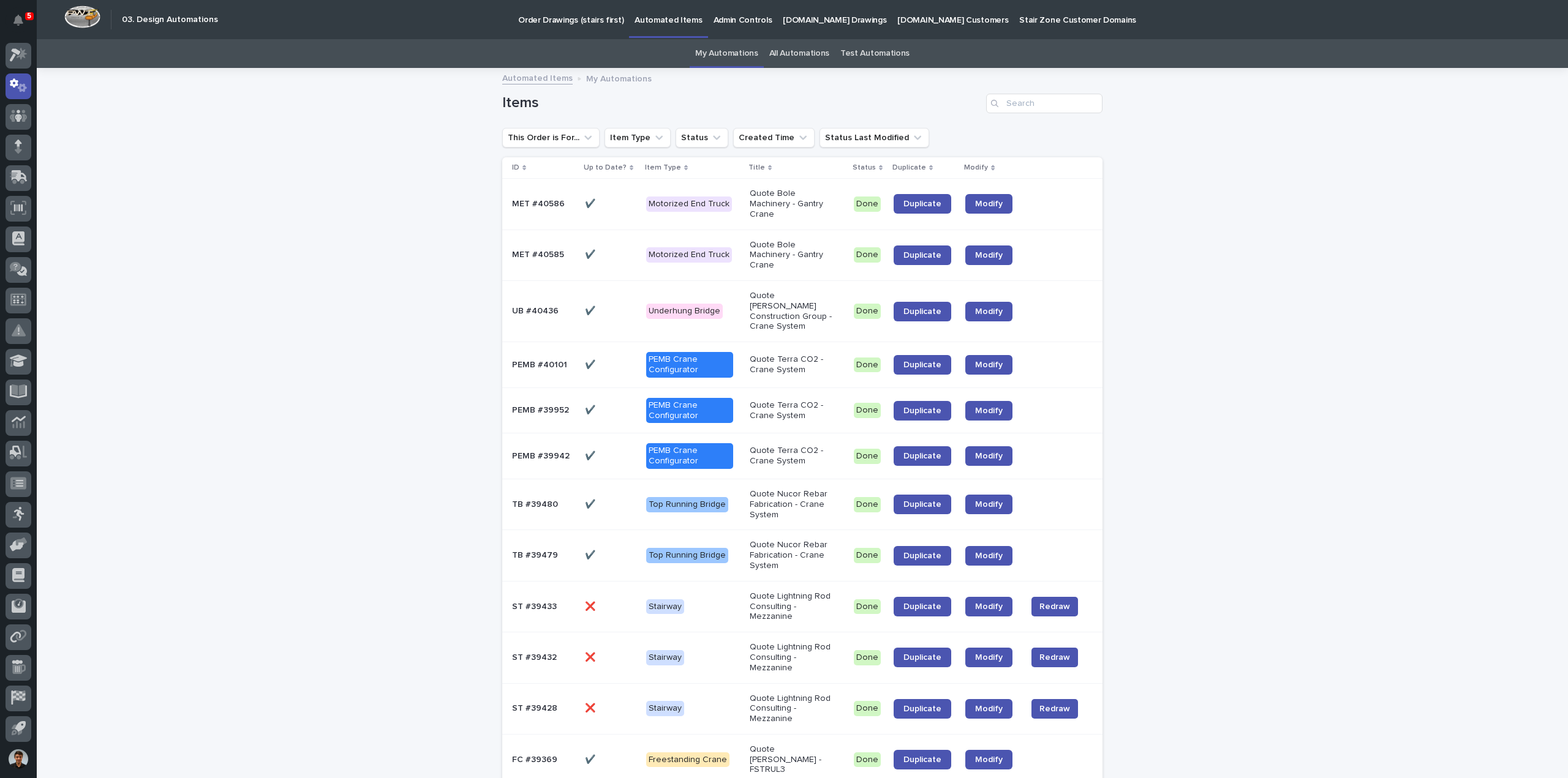
click at [791, 60] on link "All Automations" at bounding box center [799, 54] width 60 height 29
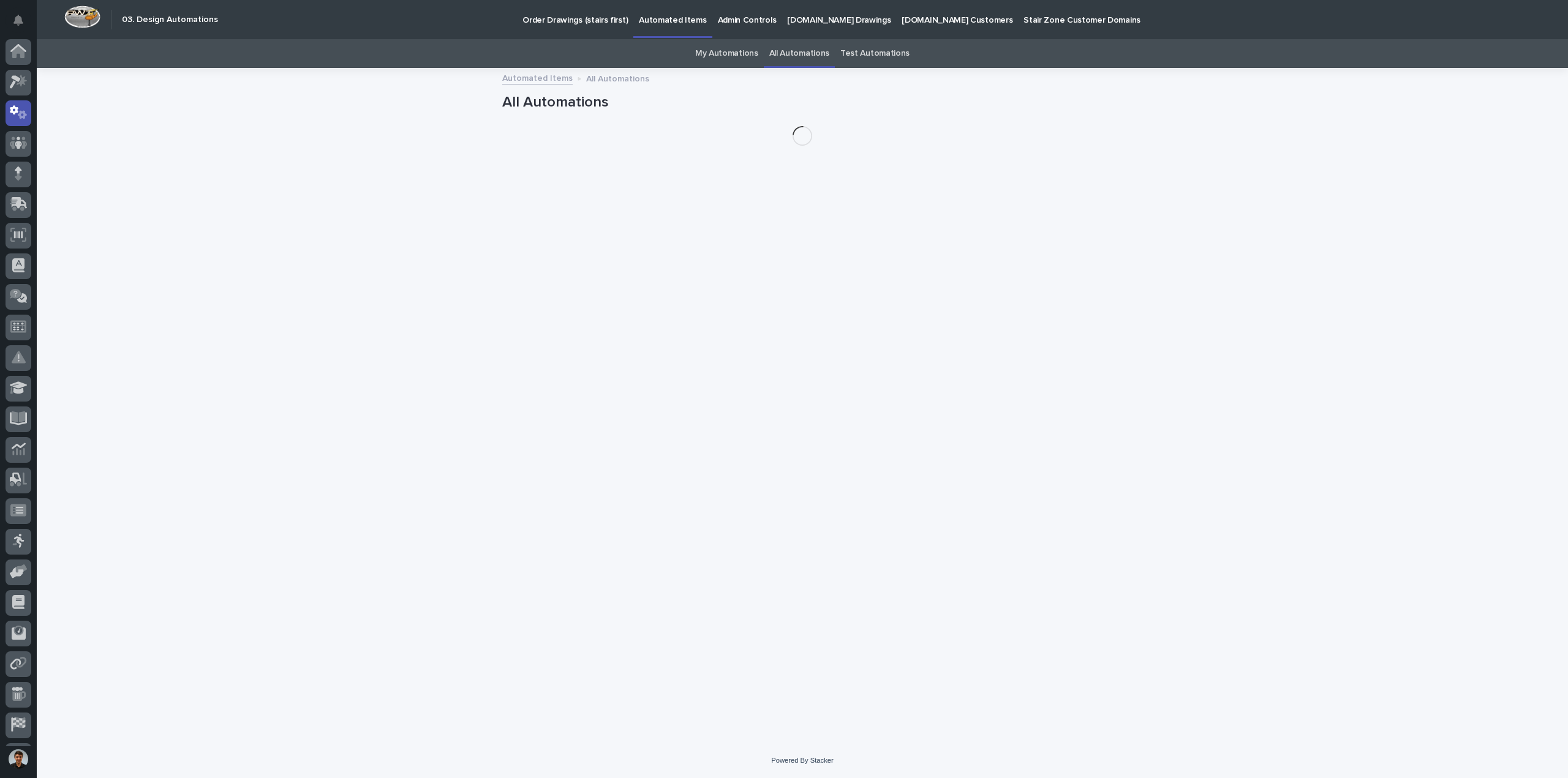
scroll to position [27, 0]
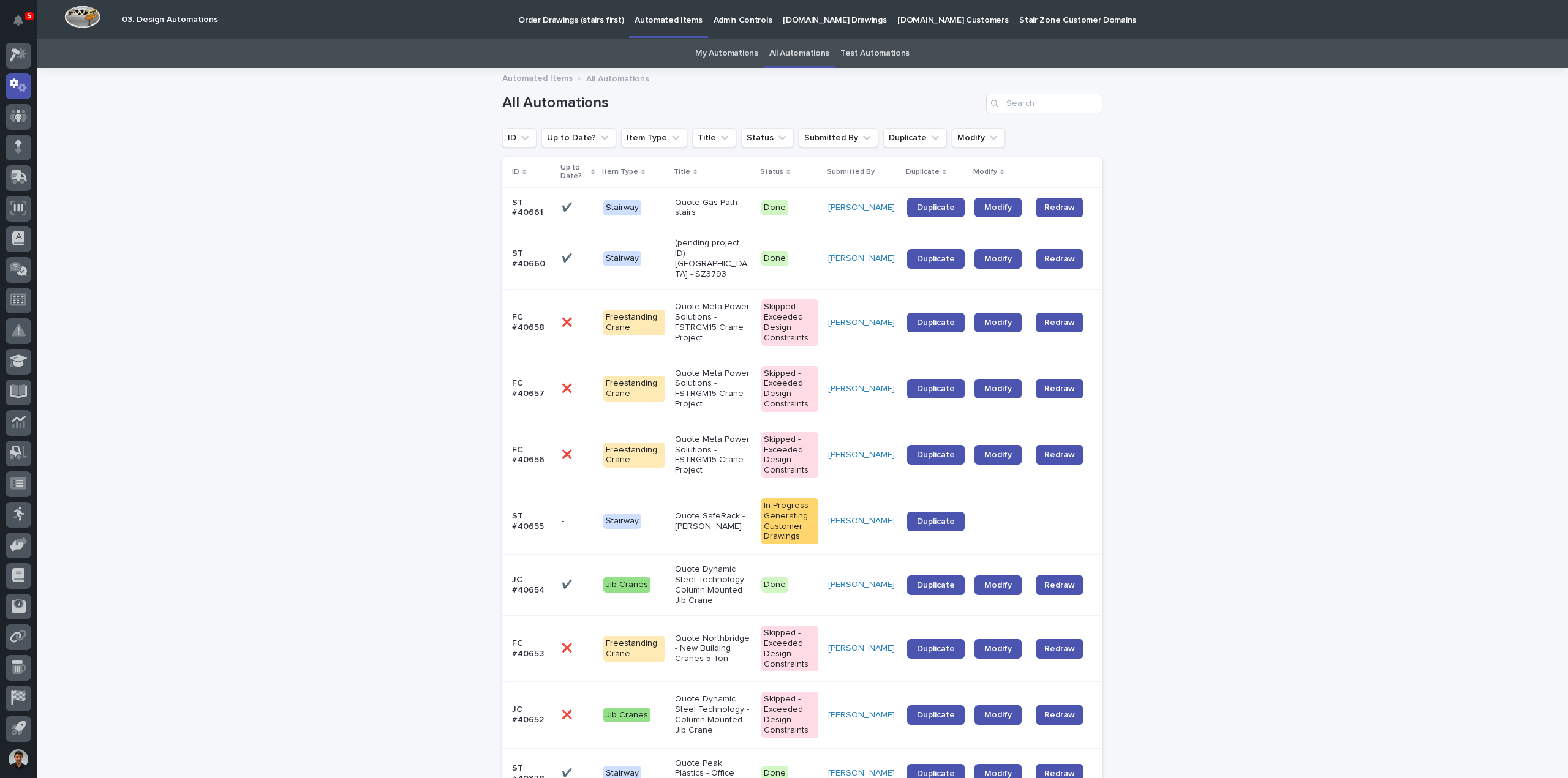
click at [581, 31] on link "Order Drawings (stairs first)" at bounding box center [571, 19] width 116 height 38
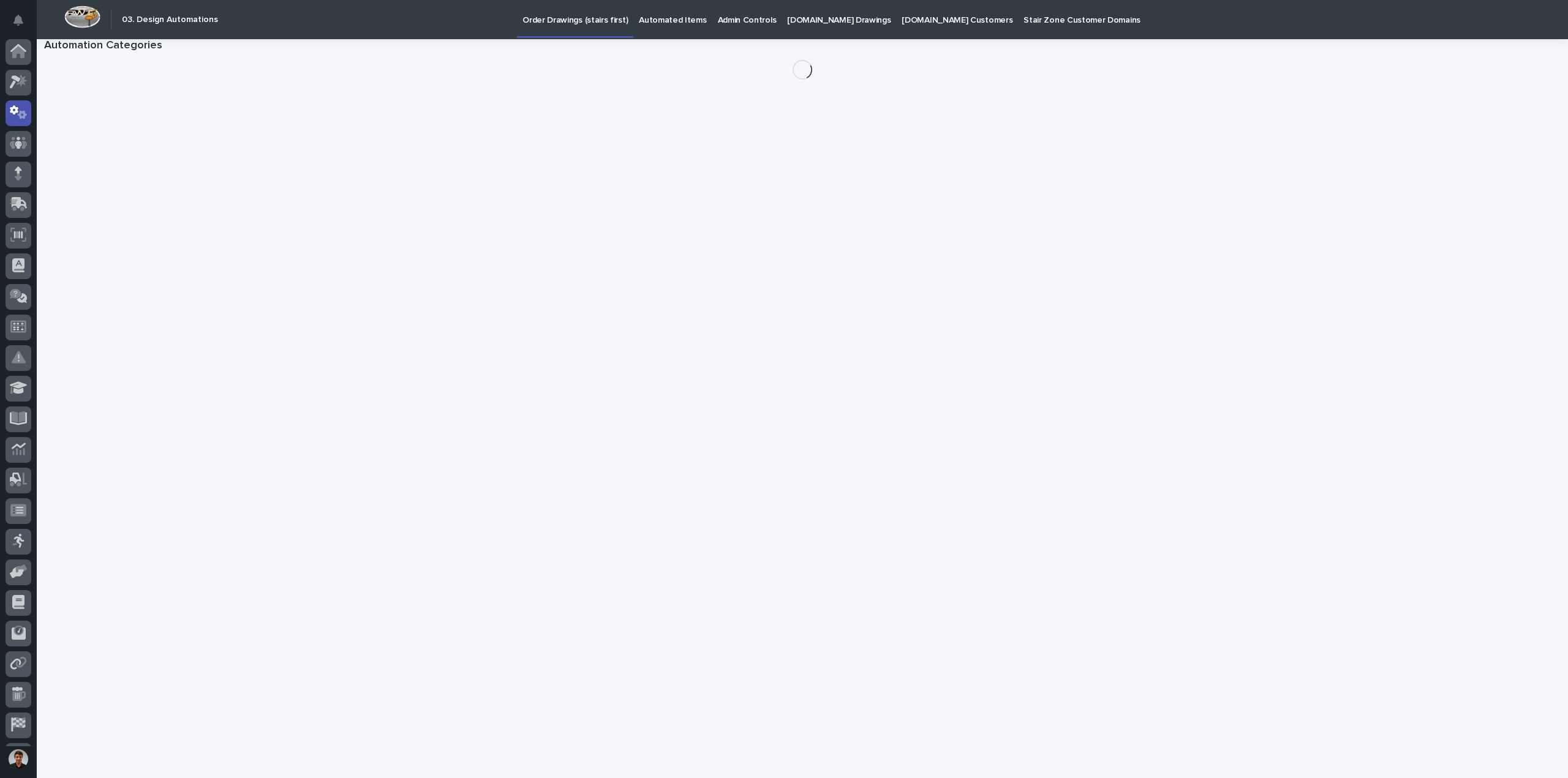
scroll to position [27, 0]
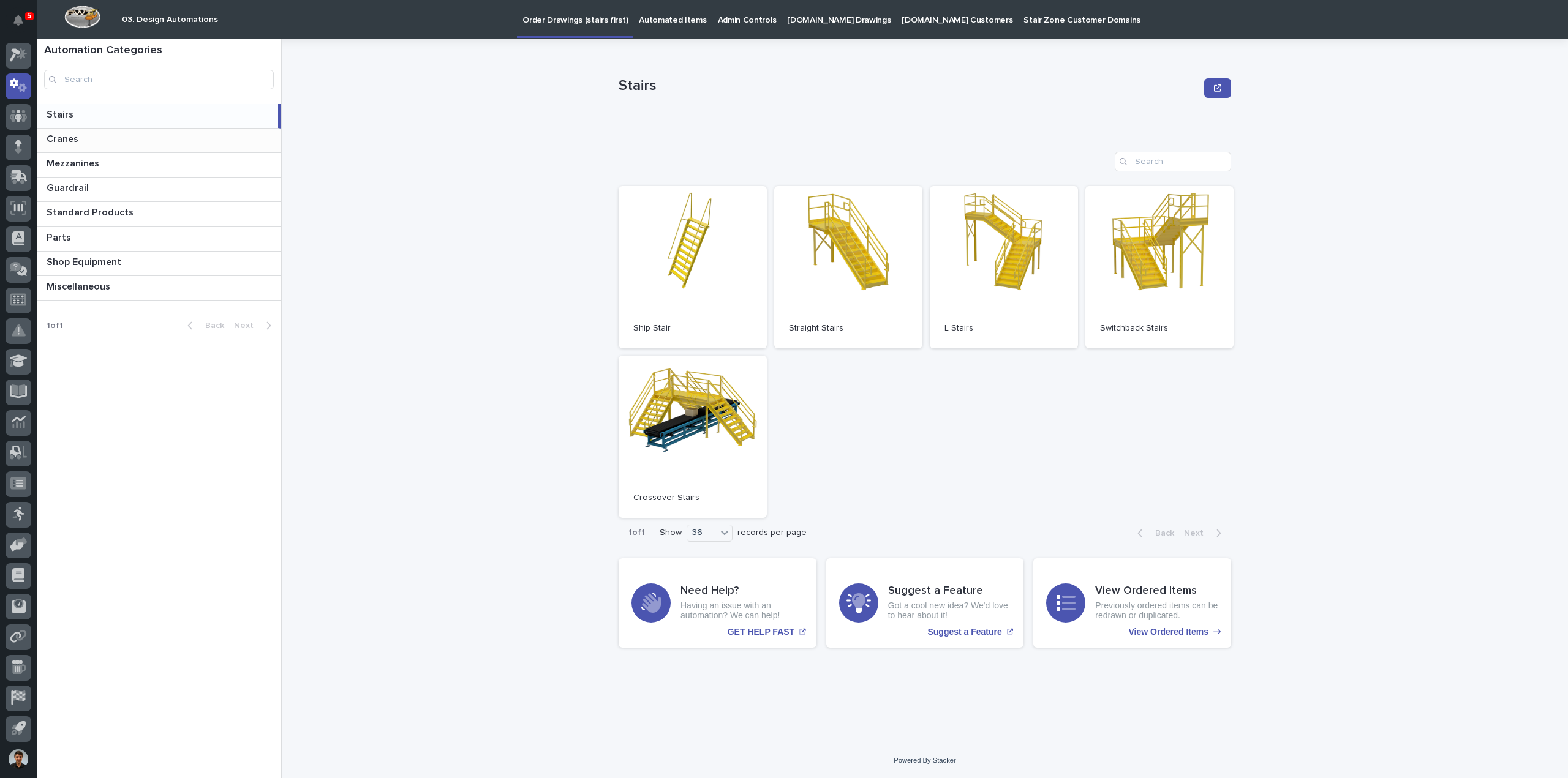
click at [102, 148] on div "Cranes Cranes" at bounding box center [158, 141] width 244 height 24
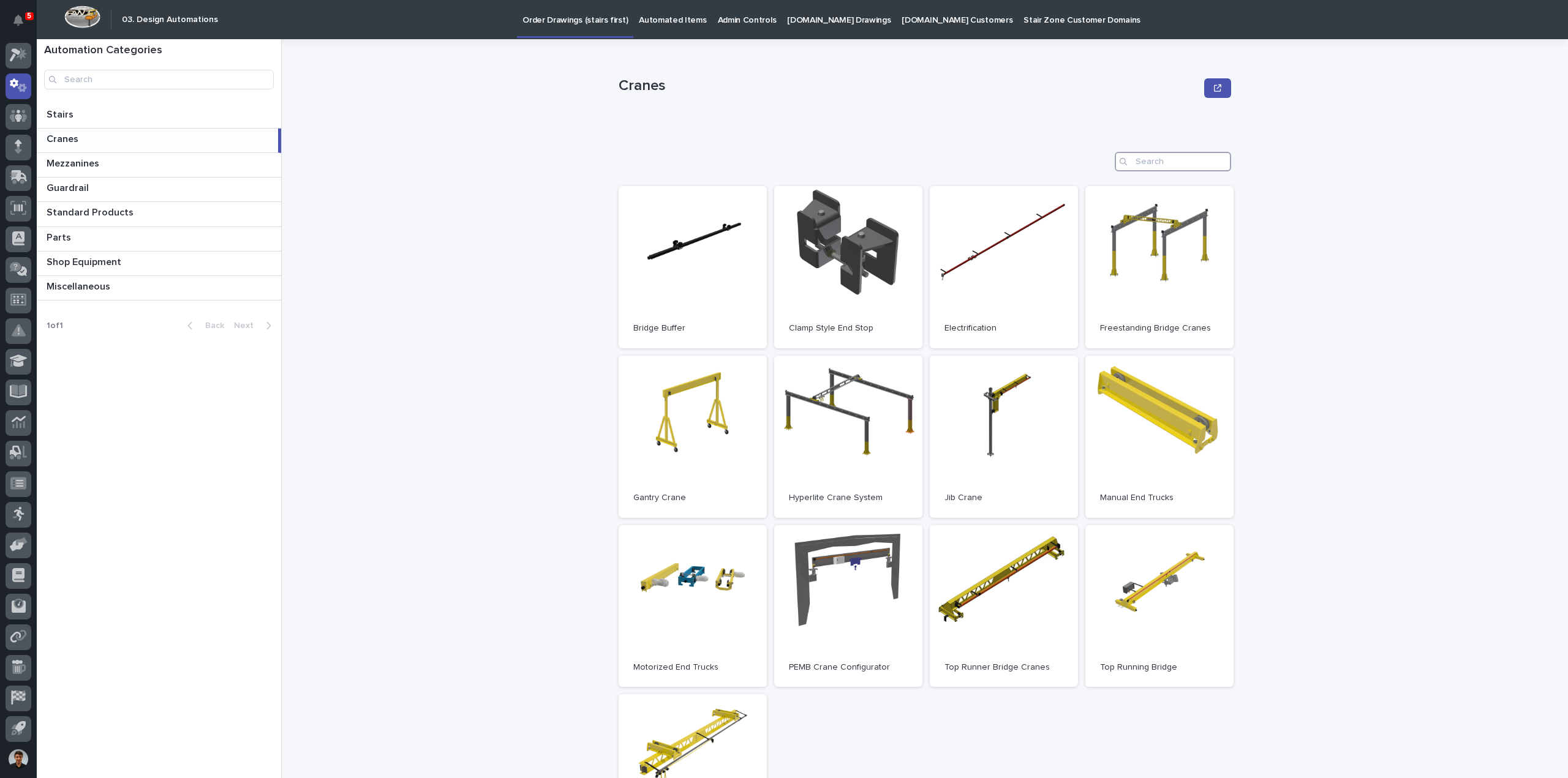
click at [1135, 165] on input "Search" at bounding box center [1173, 162] width 116 height 20
click at [1125, 249] on link "Open" at bounding box center [1160, 267] width 148 height 162
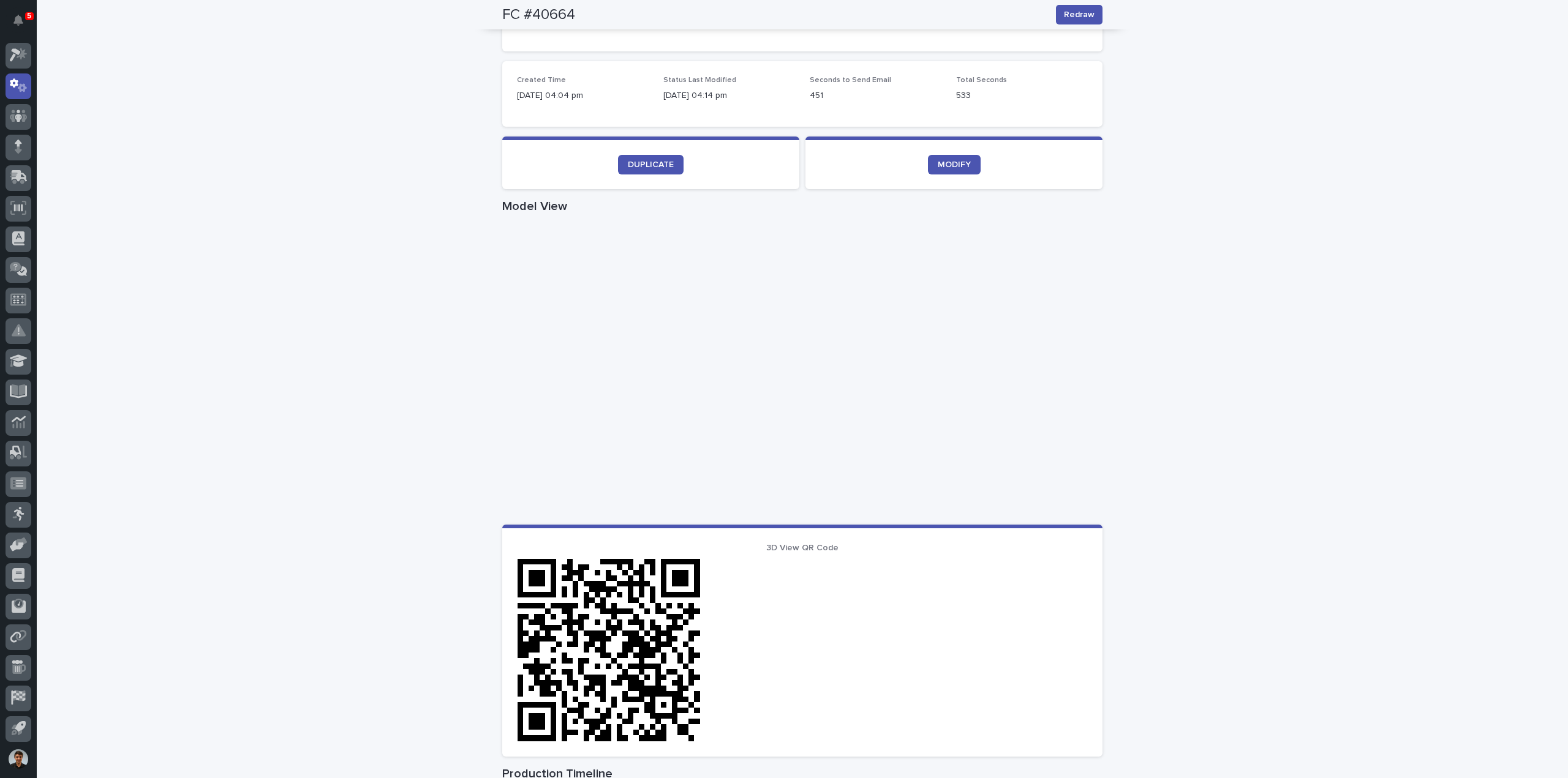
scroll to position [316, 0]
